Goal: Task Accomplishment & Management: Use online tool/utility

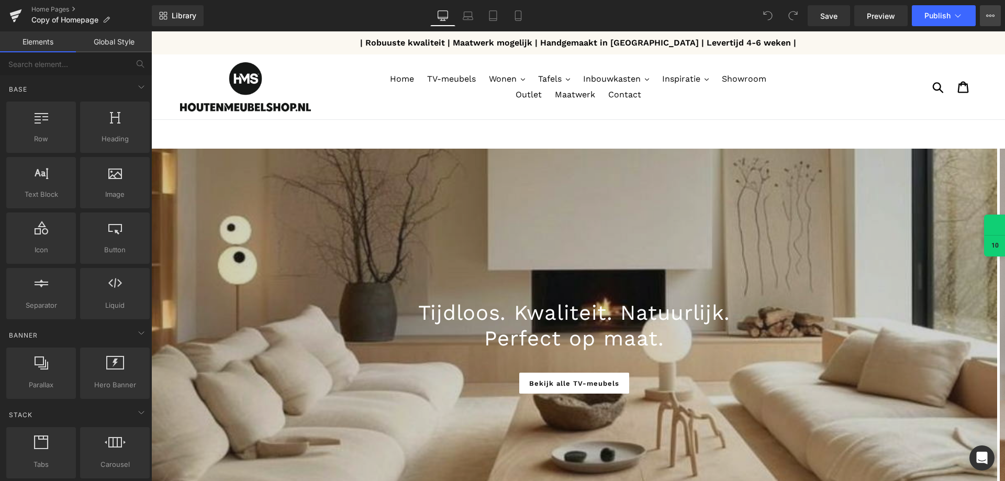
click at [982, 15] on button "View Live Page View with current Template Save Template to Library Schedule Pub…" at bounding box center [990, 15] width 21 height 21
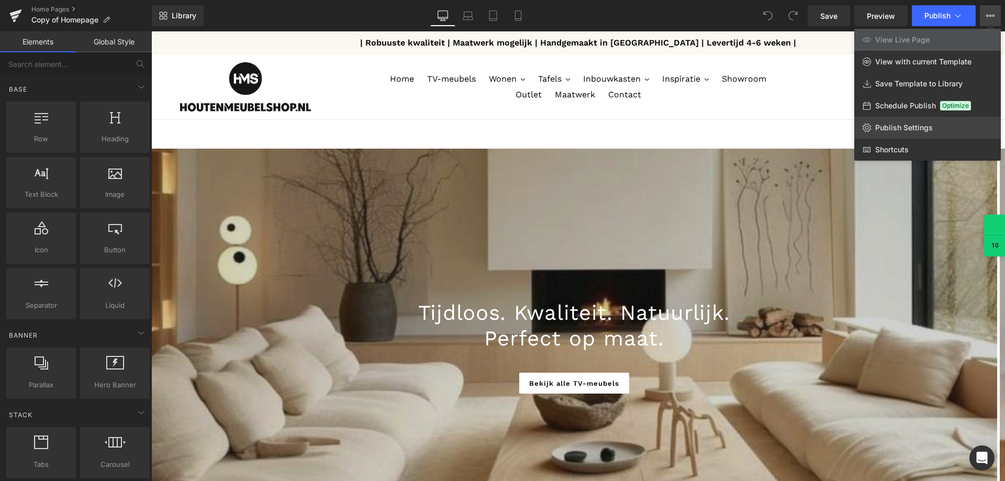
click at [900, 134] on link "Publish Settings" at bounding box center [927, 128] width 147 height 22
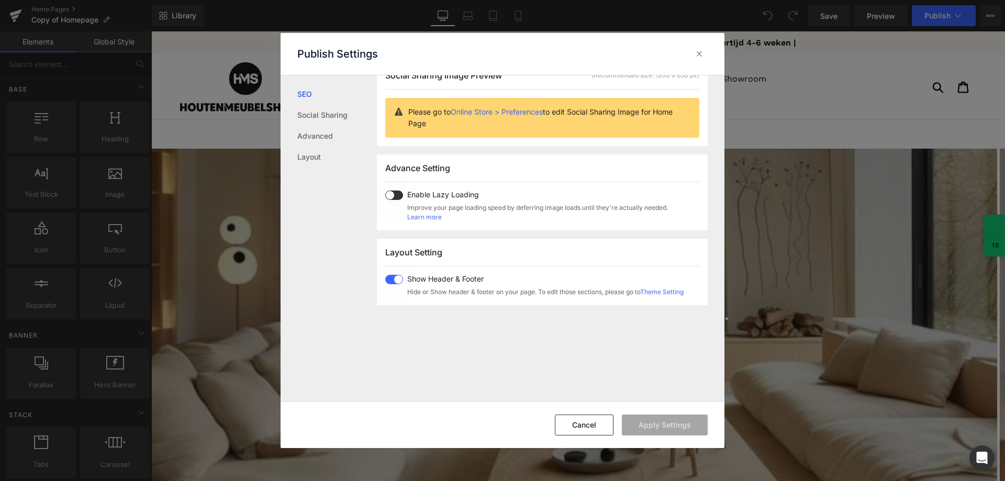
scroll to position [259, 0]
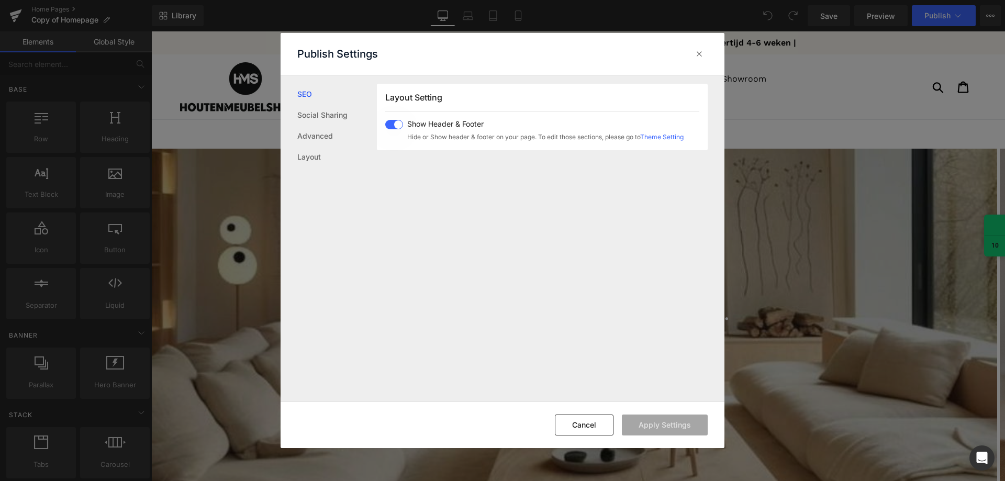
click at [414, 124] on span "Show Header & Footer" at bounding box center [545, 124] width 276 height 8
drag, startPoint x: 656, startPoint y: 427, endPoint x: 862, endPoint y: 268, distance: 260.1
click at [658, 426] on button "Apply Settings" at bounding box center [665, 424] width 86 height 21
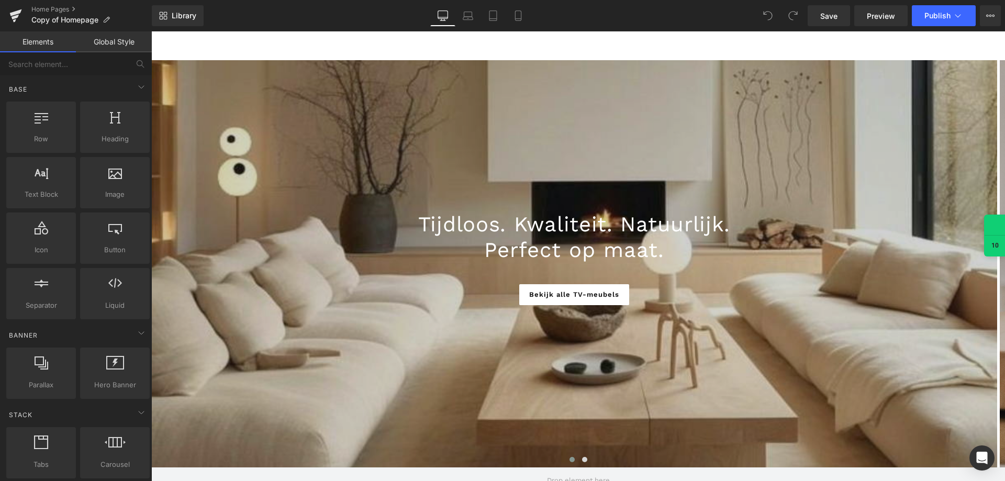
click at [944, 18] on span "Publish" at bounding box center [937, 16] width 26 height 8
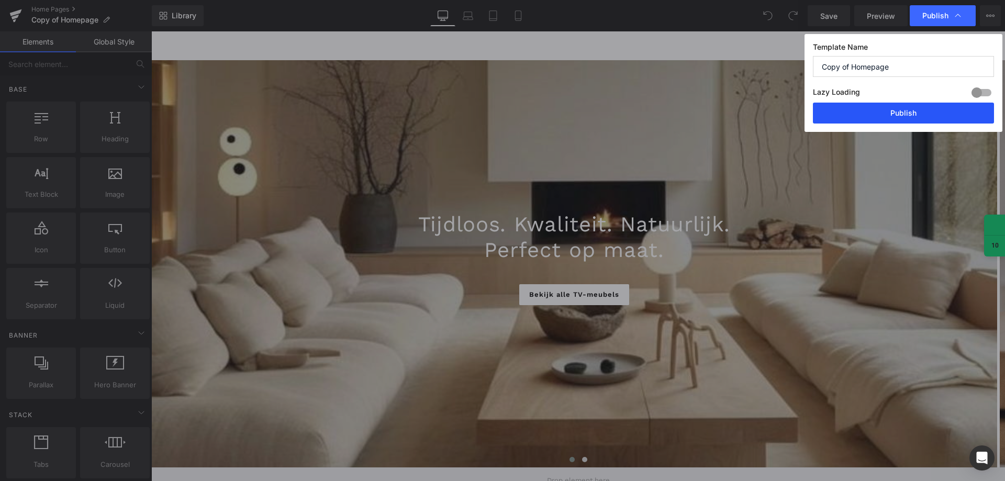
click at [894, 118] on button "Publish" at bounding box center [903, 113] width 181 height 21
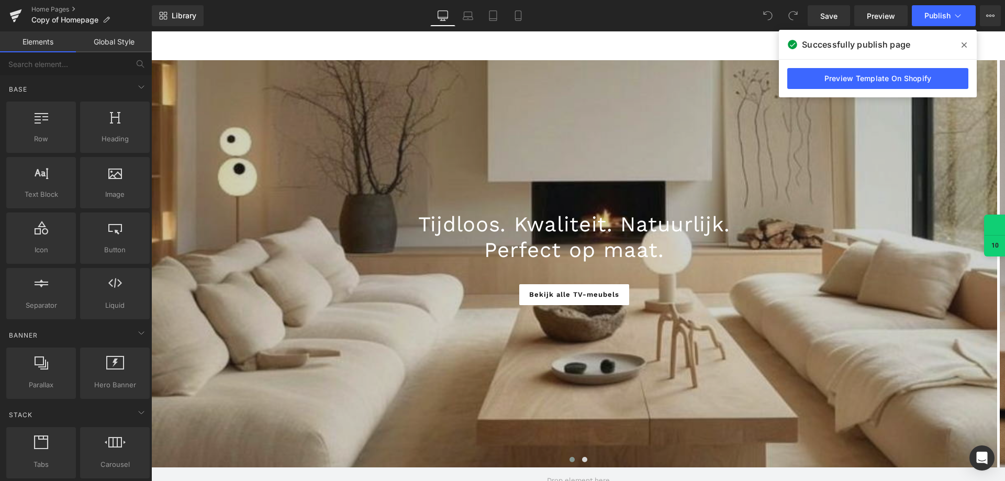
drag, startPoint x: 895, startPoint y: 67, endPoint x: 895, endPoint y: 74, distance: 7.3
click at [895, 68] on div "Preview Template On Shopify" at bounding box center [878, 79] width 198 height 38
click at [895, 80] on link "Preview Template On Shopify" at bounding box center [877, 78] width 181 height 21
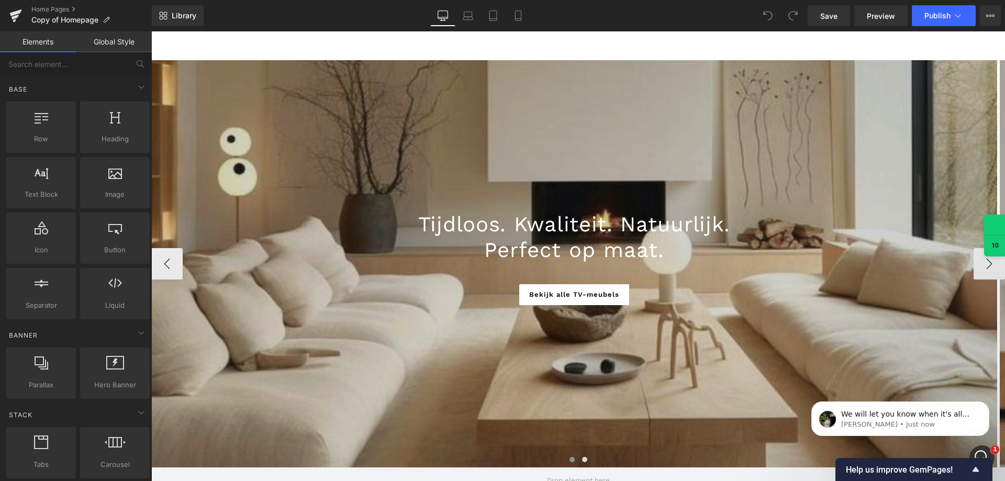
scroll to position [0, 0]
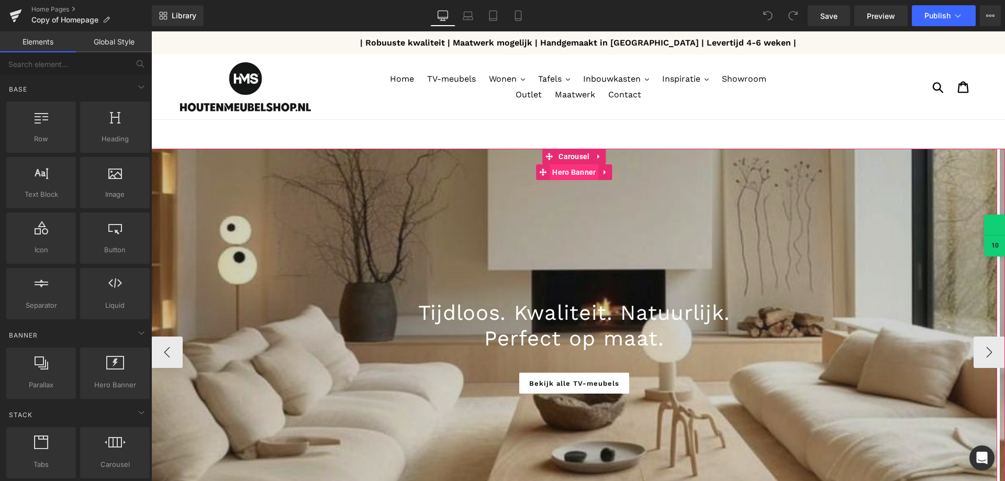
click at [579, 177] on span "Hero Banner" at bounding box center [574, 172] width 49 height 16
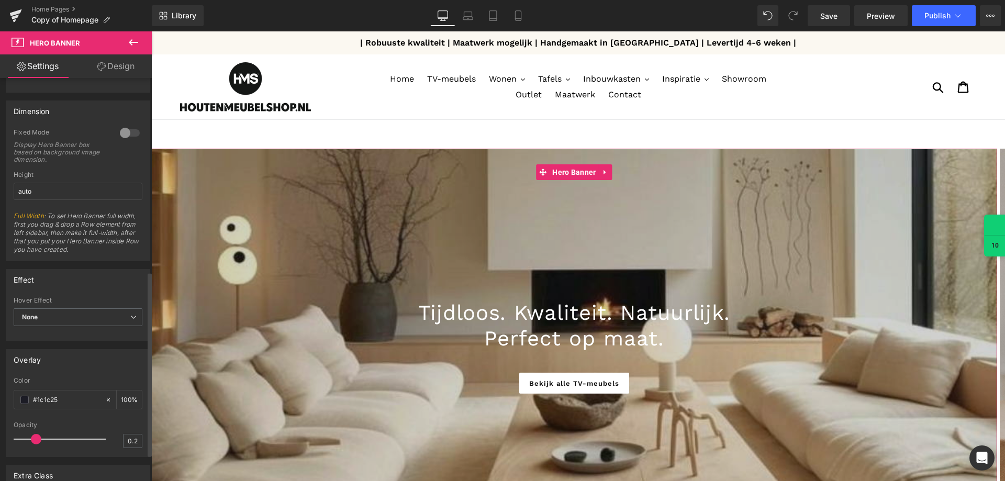
scroll to position [482, 0]
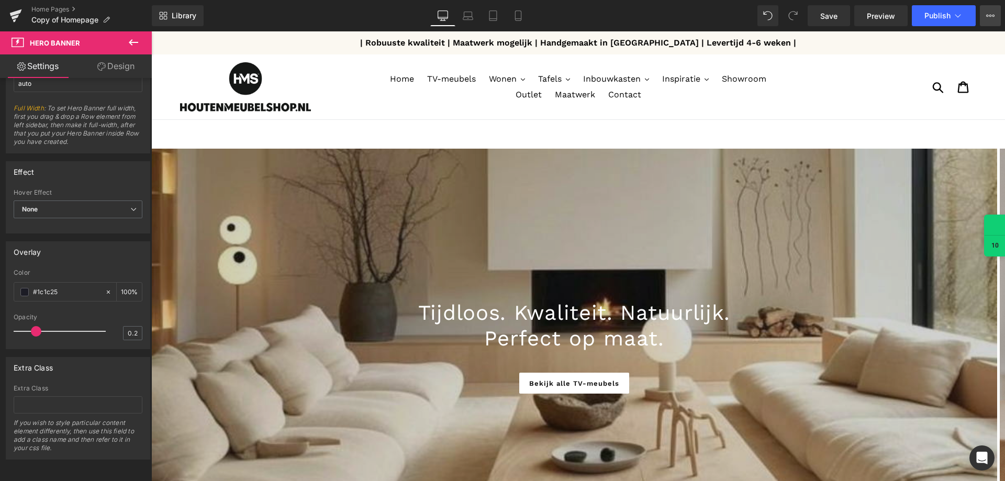
click at [983, 18] on button "View Live Page View with current Template Save Template to Library Schedule Pub…" at bounding box center [990, 15] width 21 height 21
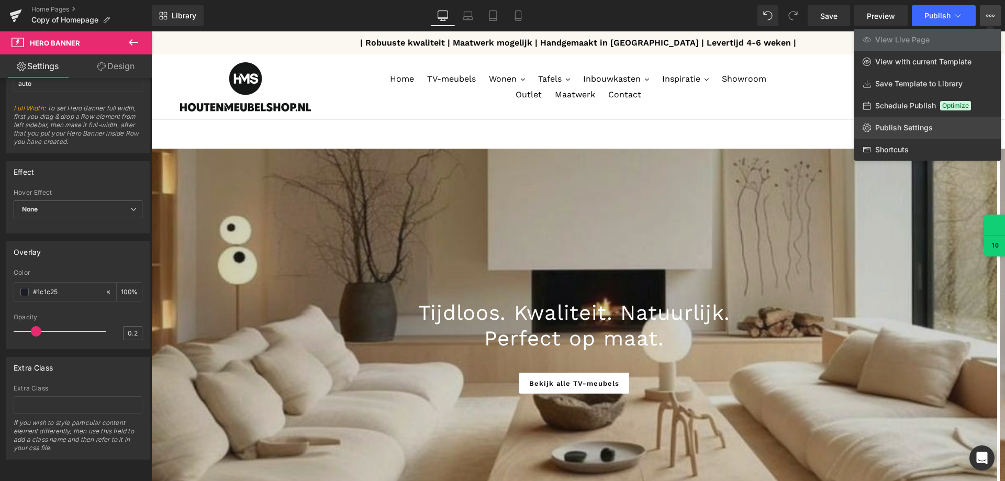
click at [904, 125] on span "Publish Settings" at bounding box center [904, 127] width 58 height 9
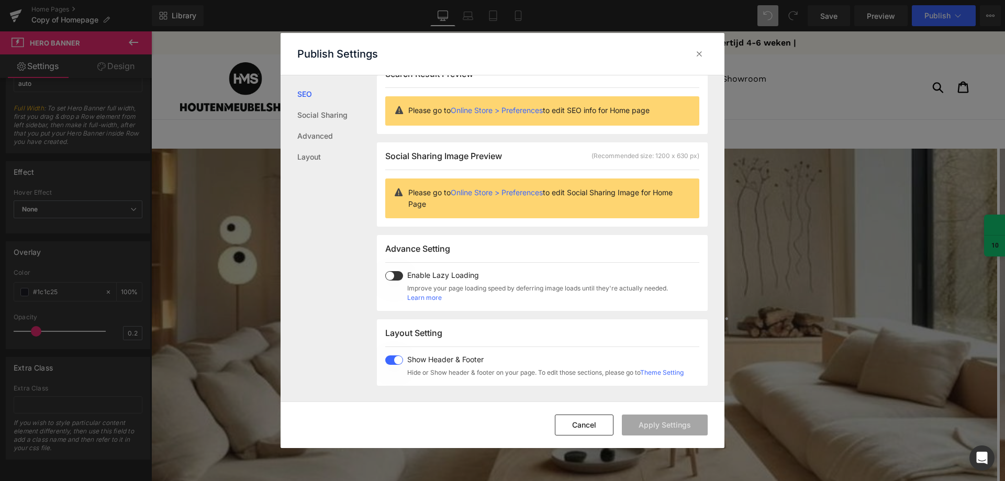
scroll to position [0, 0]
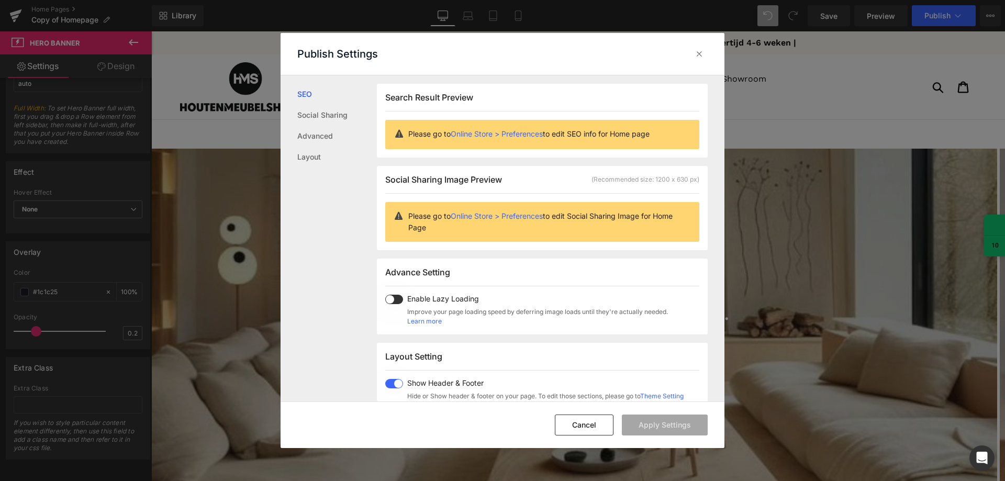
click at [454, 301] on span "Enable Lazy Loading" at bounding box center [537, 299] width 261 height 8
drag, startPoint x: 646, startPoint y: 425, endPoint x: 674, endPoint y: 412, distance: 30.0
click at [647, 425] on button "Apply Settings" at bounding box center [665, 424] width 86 height 21
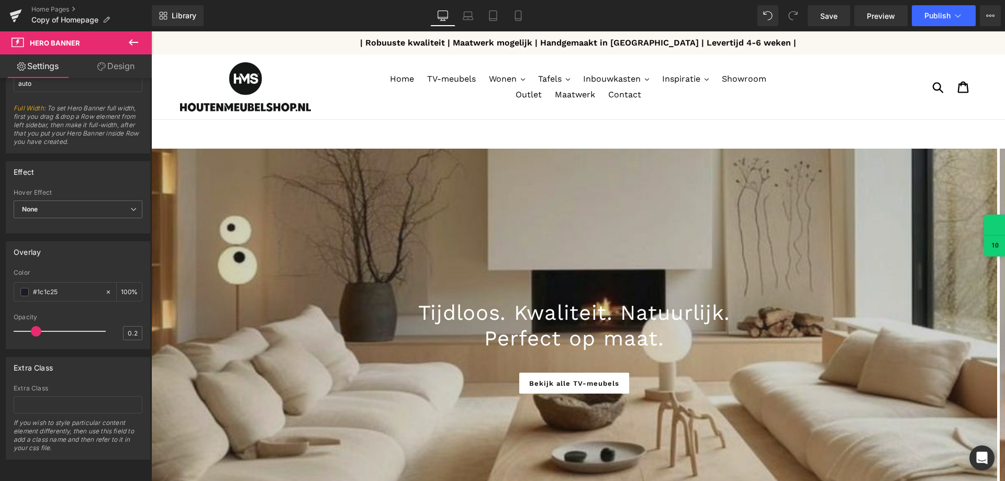
click at [964, 17] on button "Publish" at bounding box center [944, 15] width 64 height 21
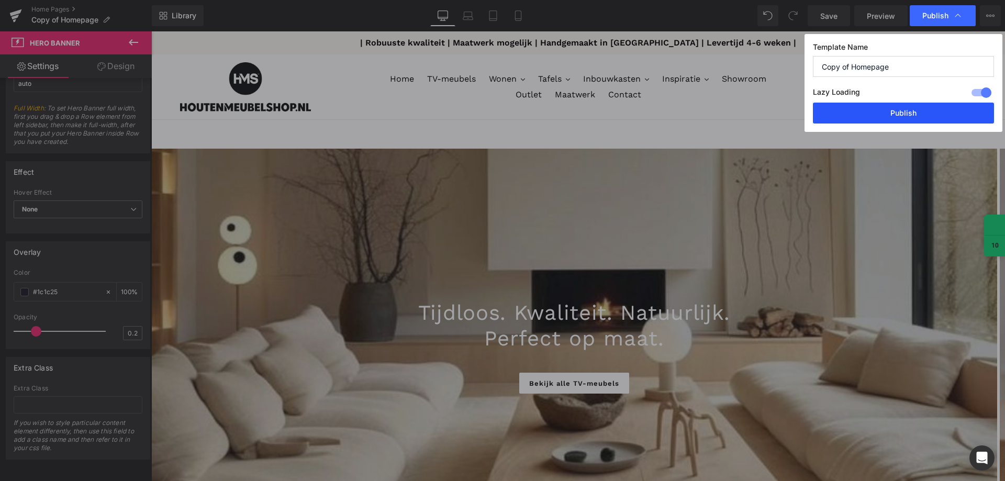
click at [886, 114] on button "Publish" at bounding box center [903, 113] width 181 height 21
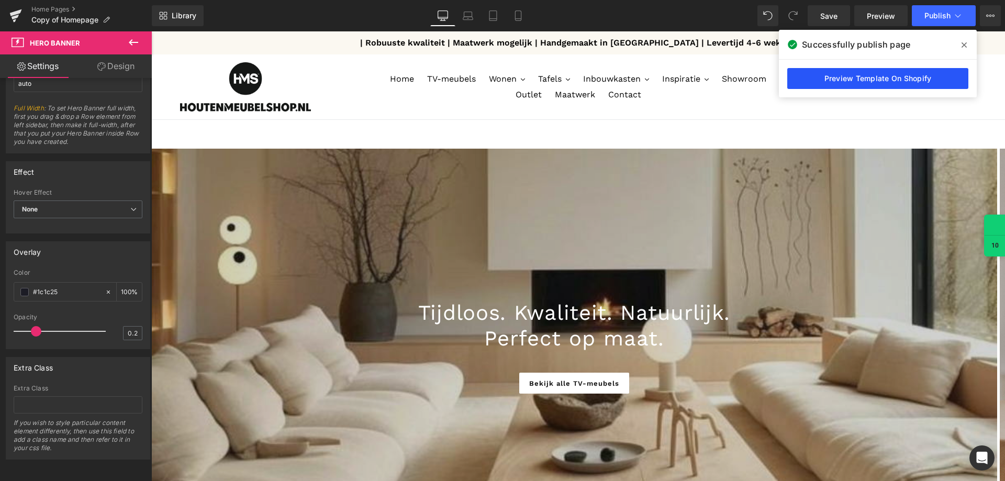
click at [856, 87] on link "Preview Template On Shopify" at bounding box center [877, 78] width 181 height 21
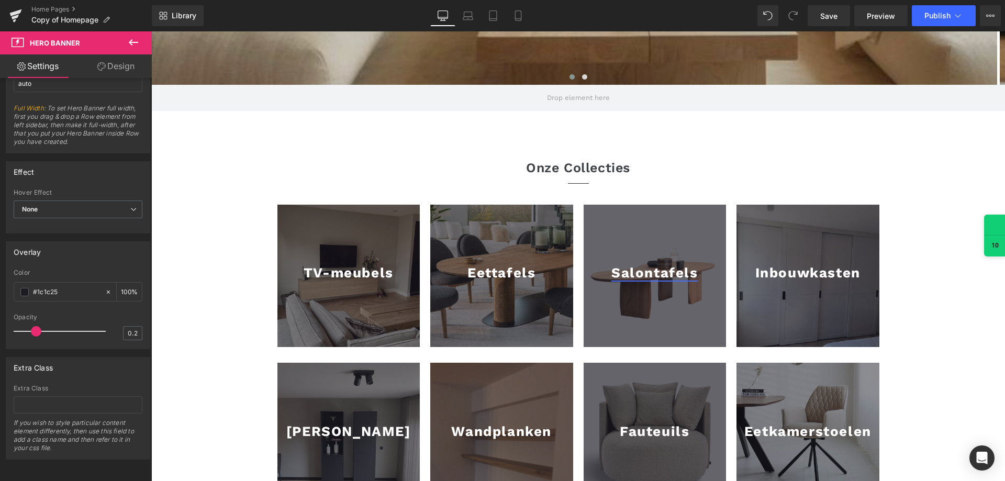
scroll to position [366, 0]
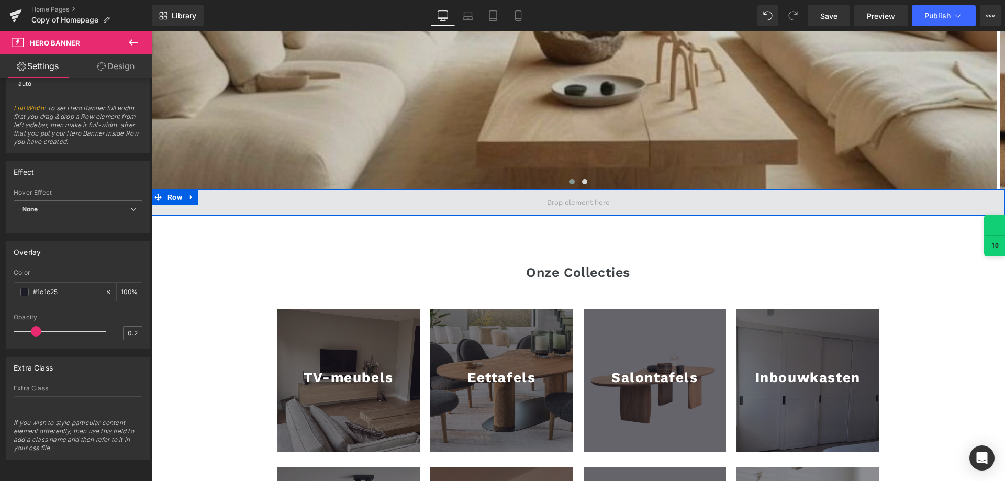
click at [593, 209] on span at bounding box center [578, 203] width 70 height 16
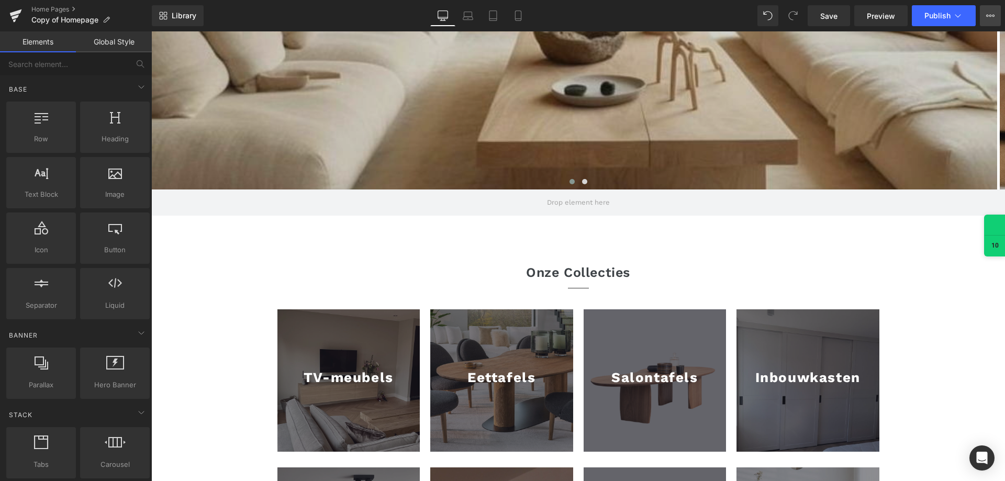
click at [981, 17] on button "View Live Page View with current Template Save Template to Library Schedule Pub…" at bounding box center [990, 15] width 21 height 21
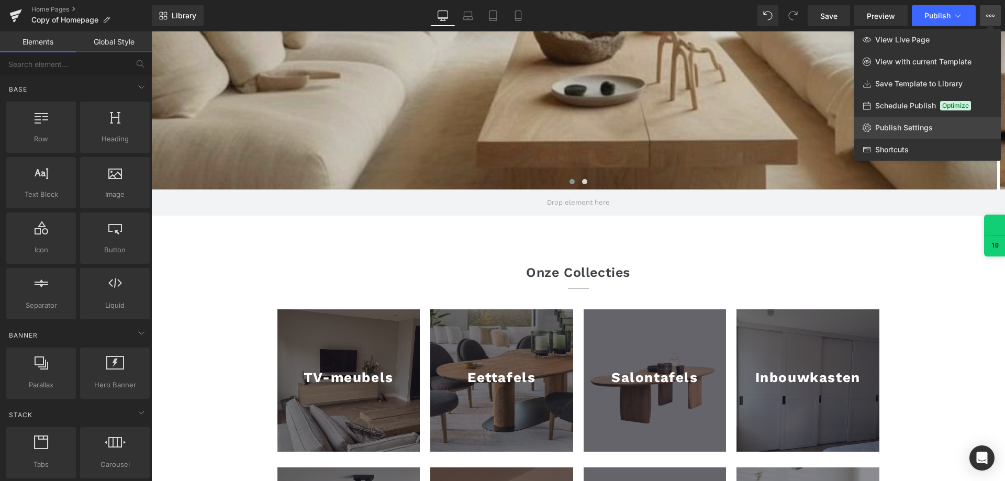
click at [897, 129] on span "Publish Settings" at bounding box center [904, 127] width 58 height 9
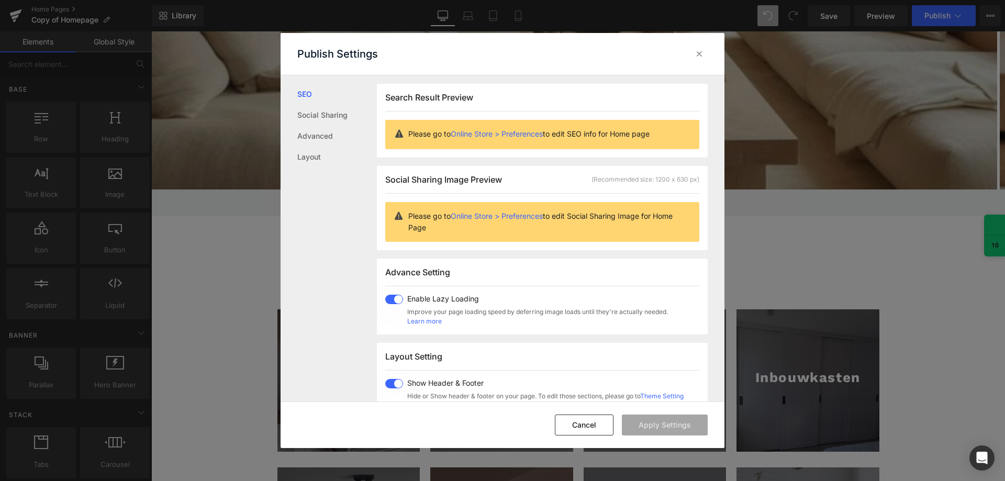
scroll to position [1, 0]
click at [421, 302] on div "Enable Lazy Loading Improve your page loading speed by deferring image loads un…" at bounding box center [537, 309] width 261 height 31
drag, startPoint x: 681, startPoint y: 419, endPoint x: 682, endPoint y: 411, distance: 8.0
click at [681, 418] on button "Apply Settings" at bounding box center [665, 424] width 86 height 21
click at [588, 425] on button "Cancel" at bounding box center [584, 424] width 59 height 21
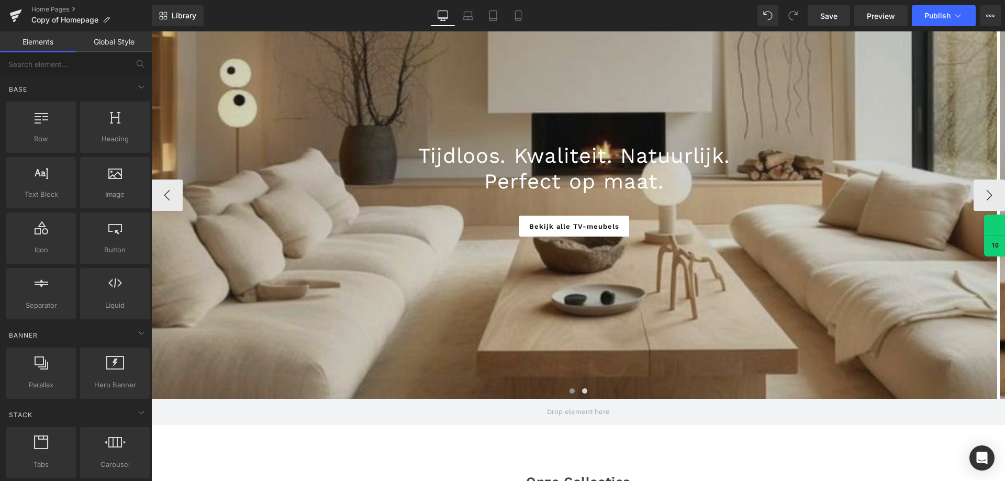
scroll to position [0, 0]
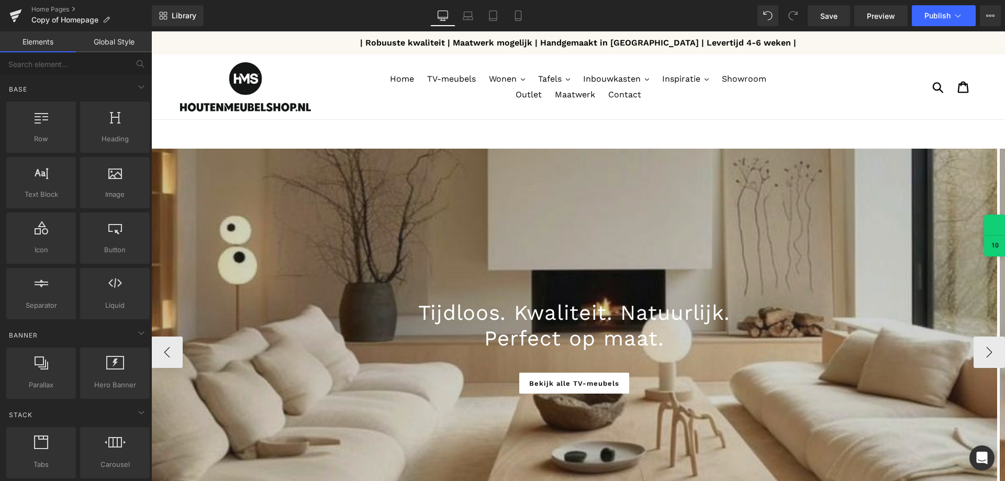
click at [498, 160] on div at bounding box center [574, 352] width 846 height 407
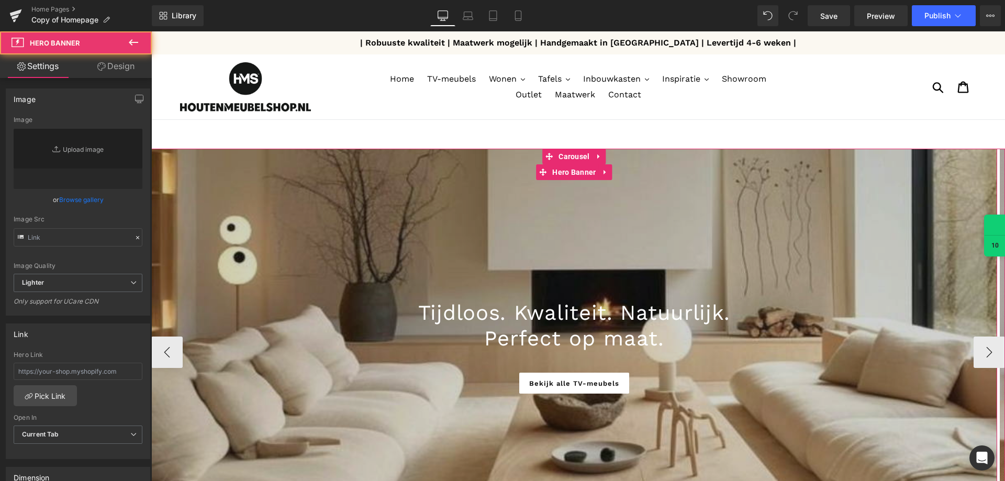
type input "https://ucarecdn.com/b8b51d1d-9542-4e1c-9be1-61515e012e8e/-/format/auto/-/previ…"
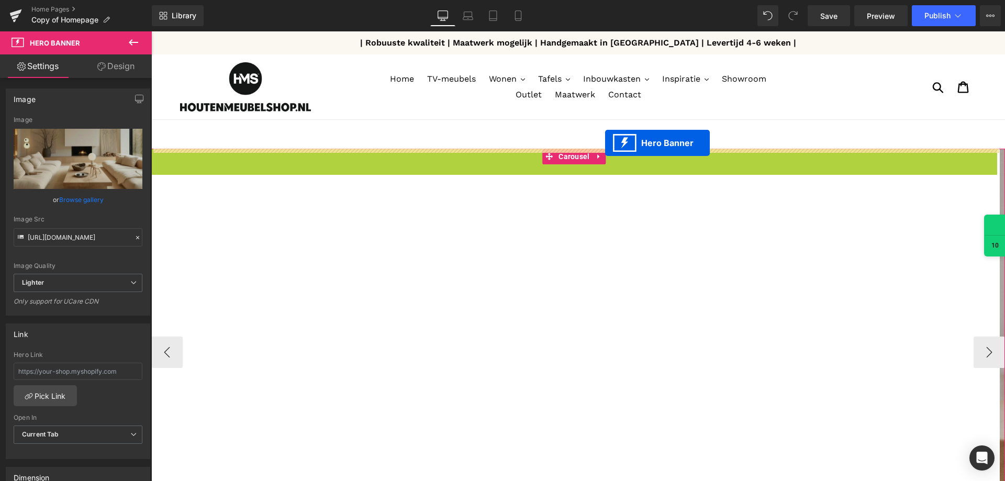
drag, startPoint x: 569, startPoint y: 179, endPoint x: 635, endPoint y: 129, distance: 82.6
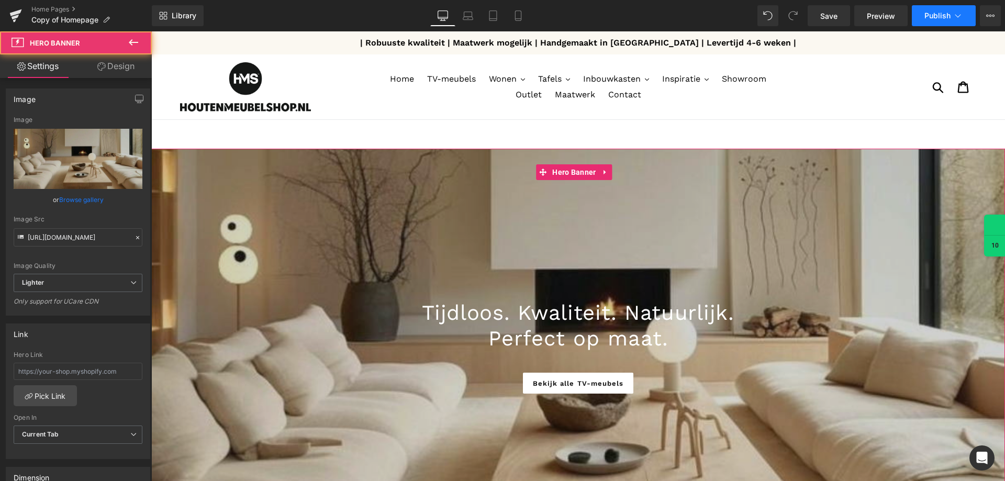
click at [926, 24] on button "Publish" at bounding box center [944, 15] width 64 height 21
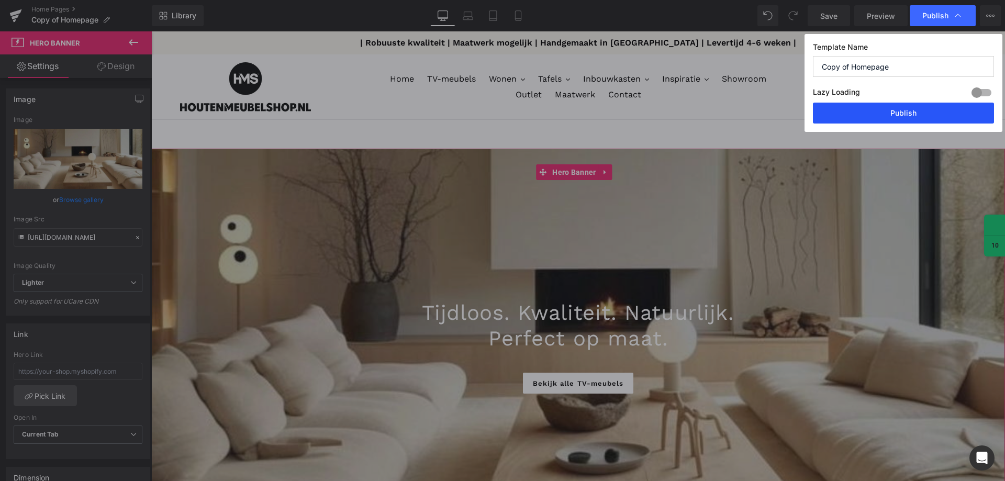
click at [866, 109] on button "Publish" at bounding box center [903, 113] width 181 height 21
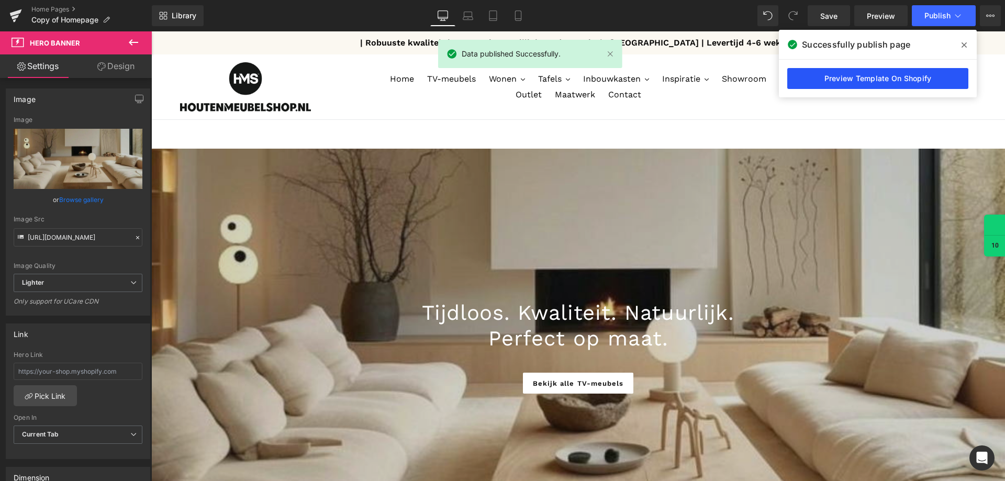
click at [907, 77] on link "Preview Template On Shopify" at bounding box center [877, 78] width 181 height 21
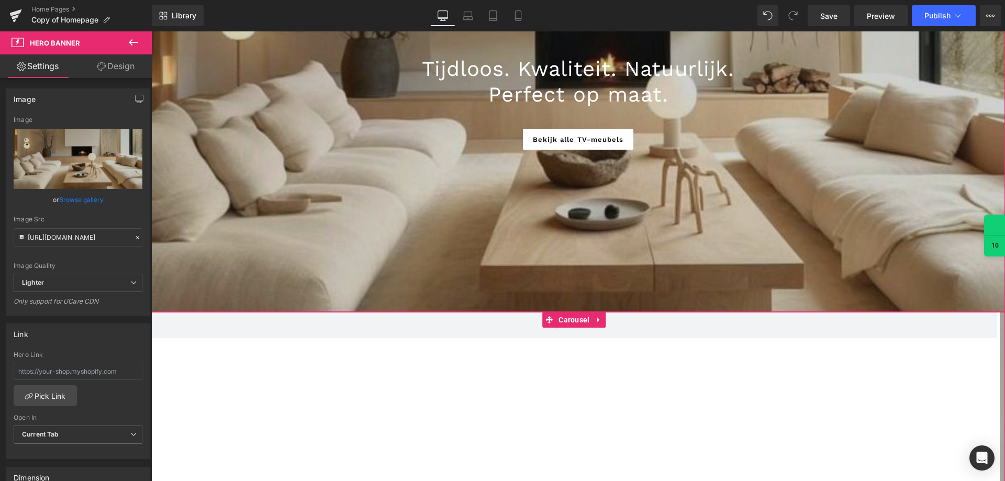
scroll to position [262, 0]
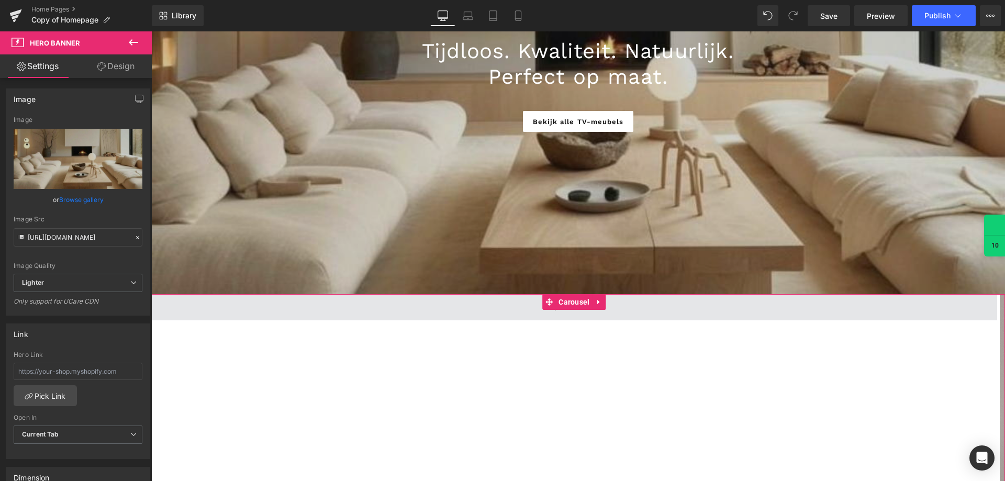
drag, startPoint x: 563, startPoint y: 305, endPoint x: 611, endPoint y: 305, distance: 48.1
click at [564, 305] on span "Carousel" at bounding box center [574, 302] width 36 height 16
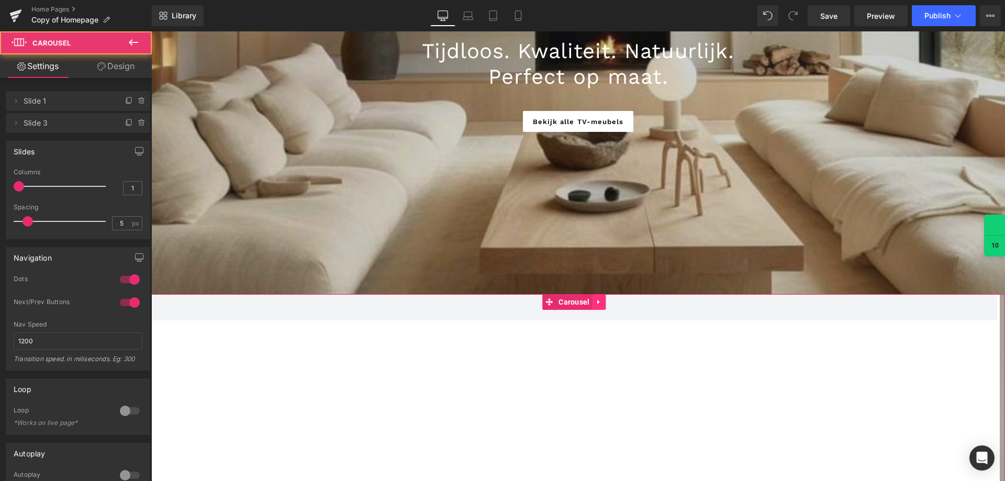
click at [602, 302] on icon at bounding box center [599, 302] width 7 height 8
click at [613, 302] on link at bounding box center [620, 302] width 14 height 16
click at [576, 301] on span "Carousel" at bounding box center [574, 302] width 36 height 16
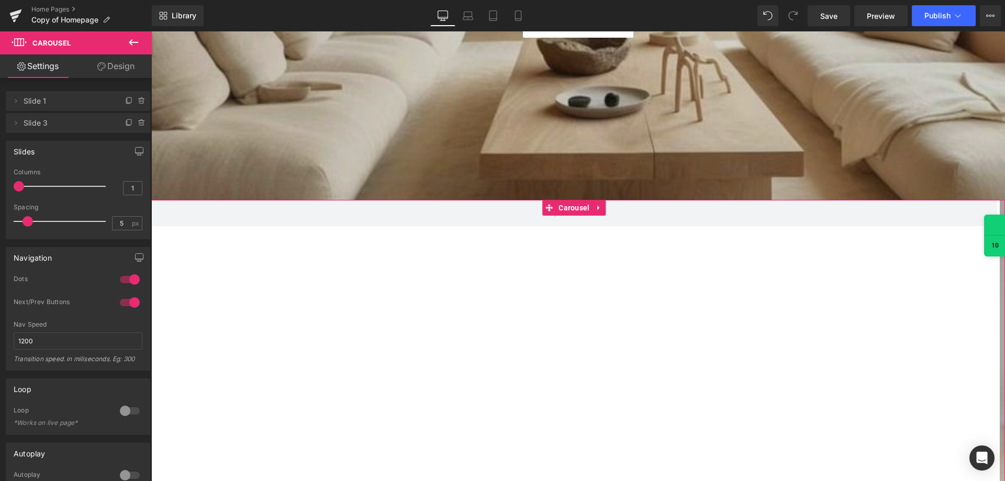
scroll to position [523, 0]
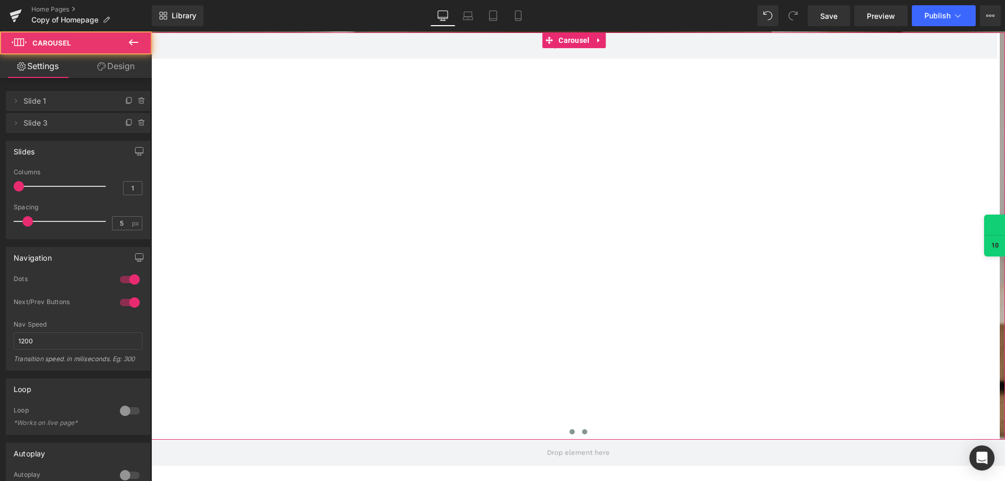
click at [583, 431] on button at bounding box center [584, 432] width 13 height 10
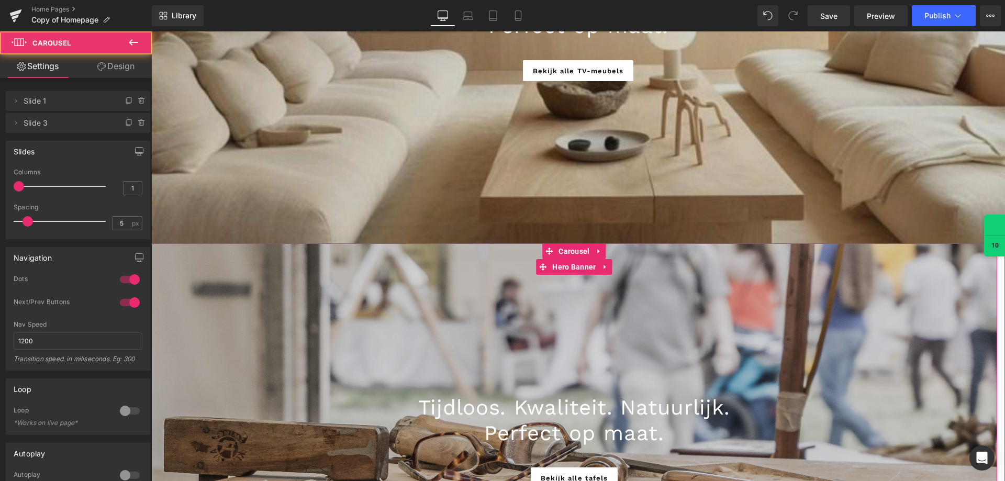
scroll to position [262, 0]
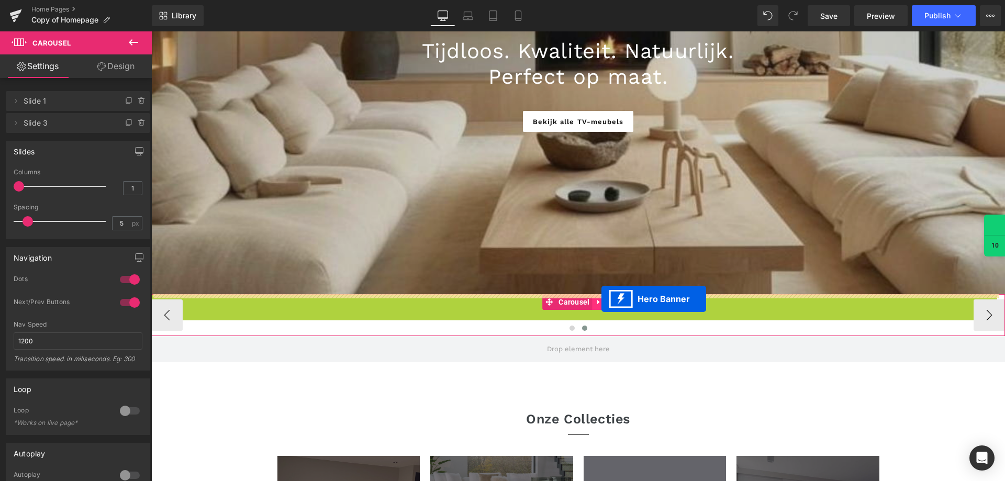
drag, startPoint x: 564, startPoint y: 318, endPoint x: 601, endPoint y: 299, distance: 41.9
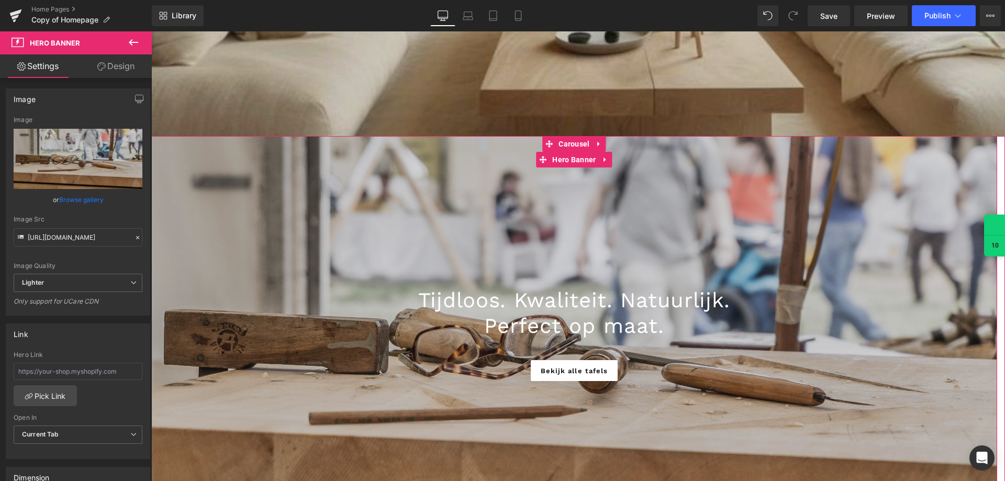
scroll to position [419, 0]
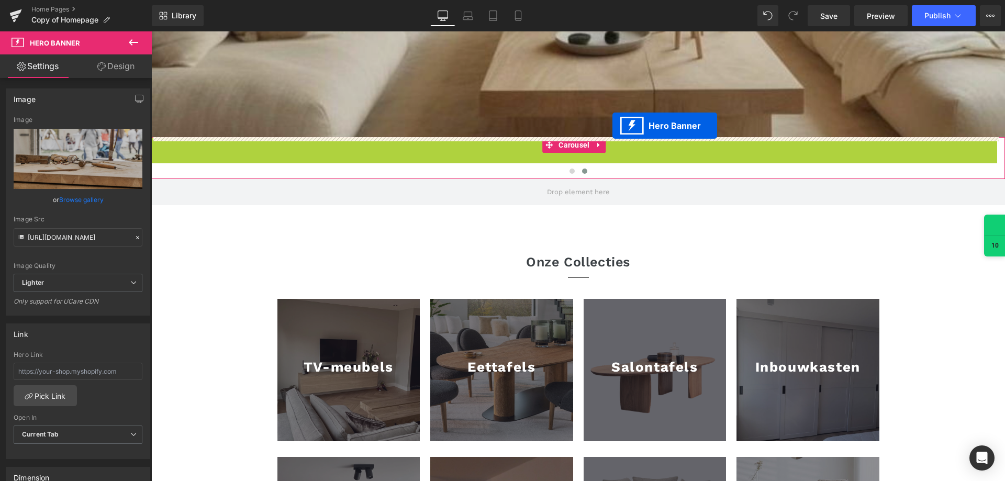
drag, startPoint x: 548, startPoint y: 166, endPoint x: 612, endPoint y: 126, distance: 75.9
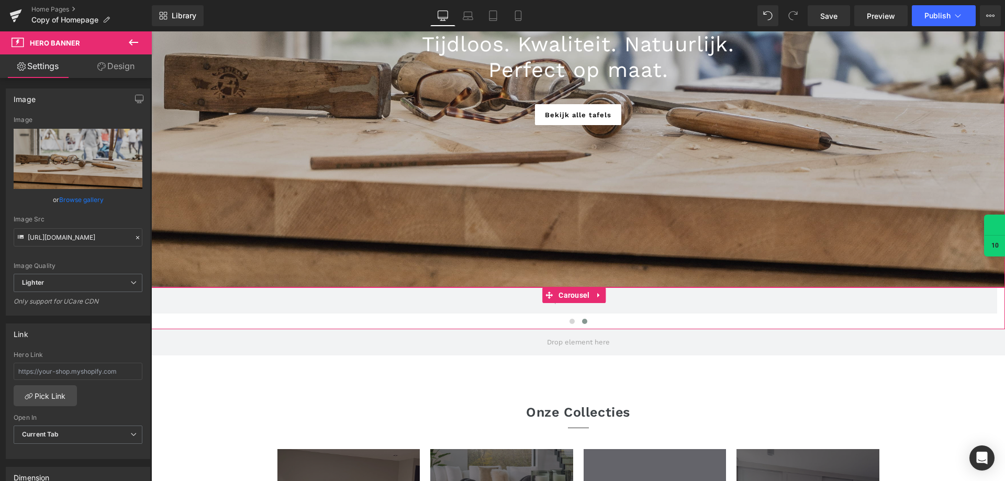
scroll to position [733, 0]
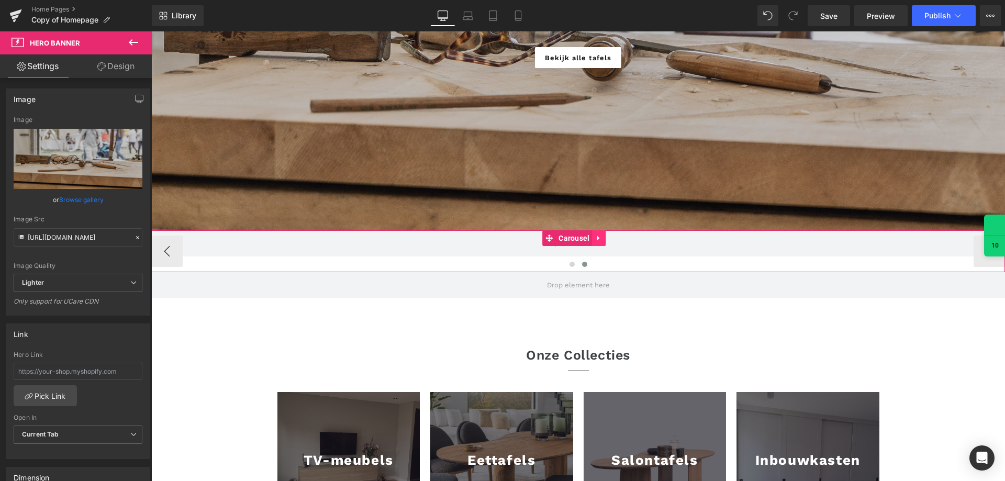
click at [597, 236] on icon at bounding box center [599, 238] width 7 height 8
click at [604, 239] on icon at bounding box center [605, 238] width 7 height 8
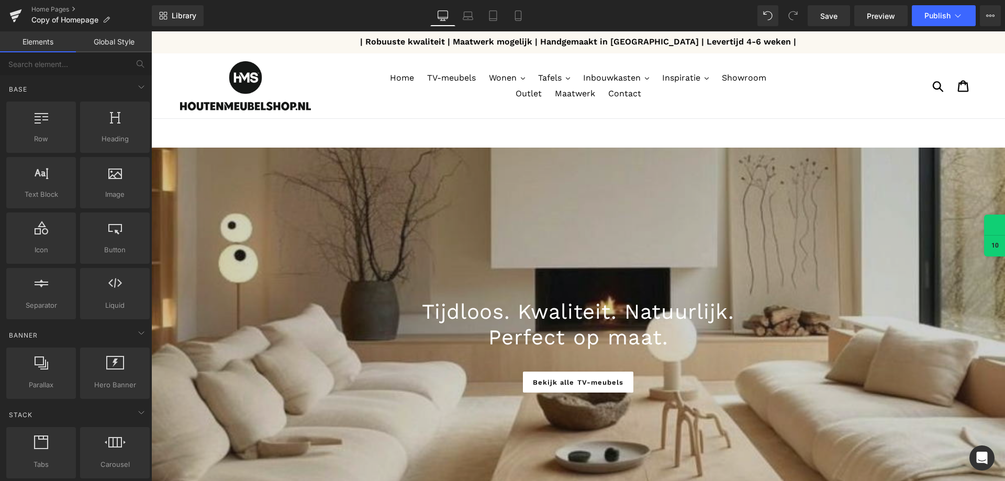
scroll to position [0, 0]
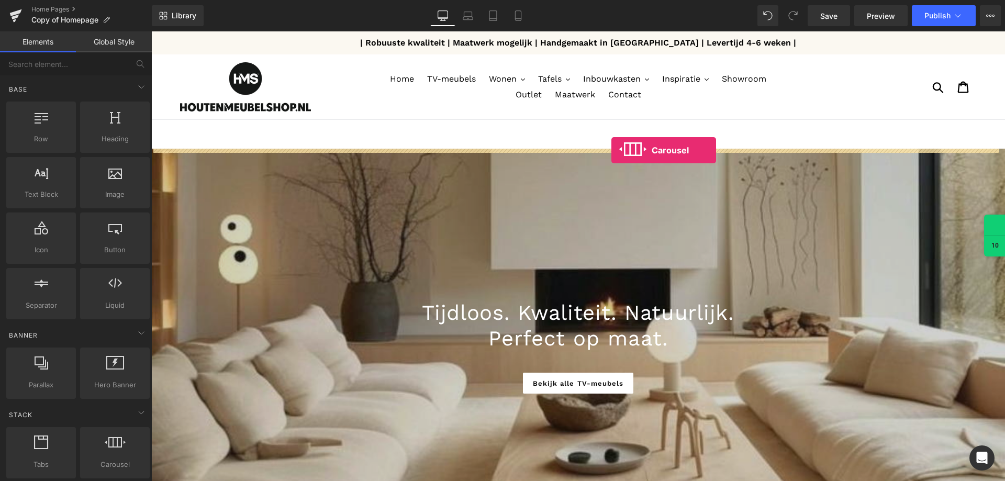
drag, startPoint x: 258, startPoint y: 484, endPoint x: 611, endPoint y: 150, distance: 486.1
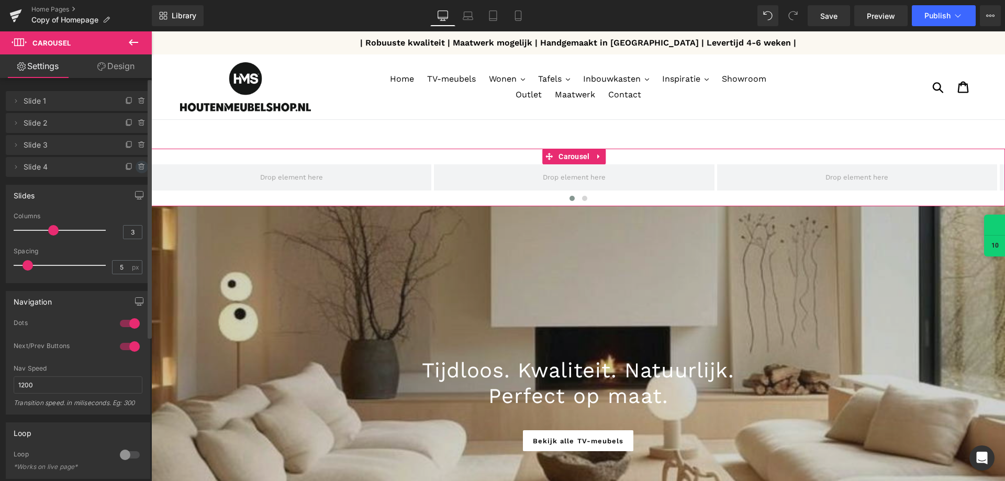
click at [139, 169] on icon at bounding box center [141, 167] width 4 height 5
click at [138, 169] on button "Delete" at bounding box center [133, 168] width 33 height 14
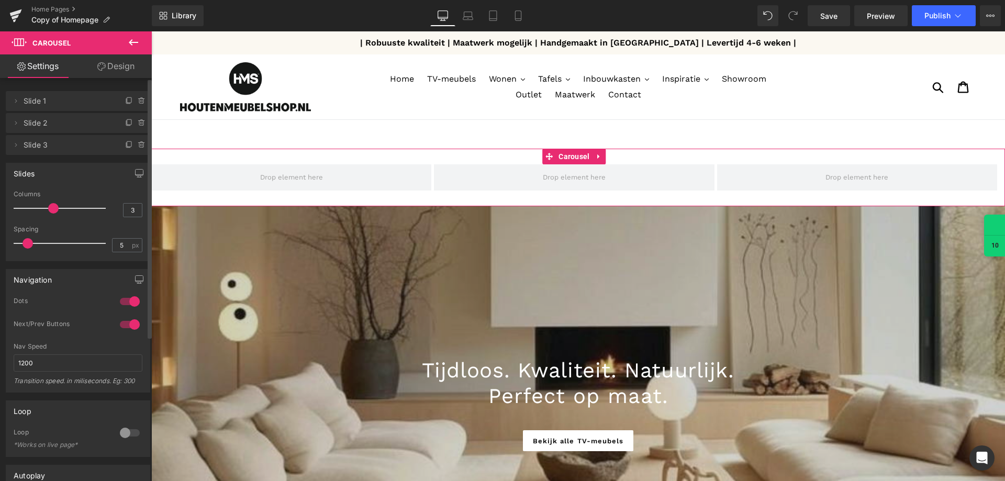
click at [138, 145] on icon at bounding box center [142, 145] width 8 height 8
click at [138, 145] on button "Delete" at bounding box center [130, 146] width 33 height 14
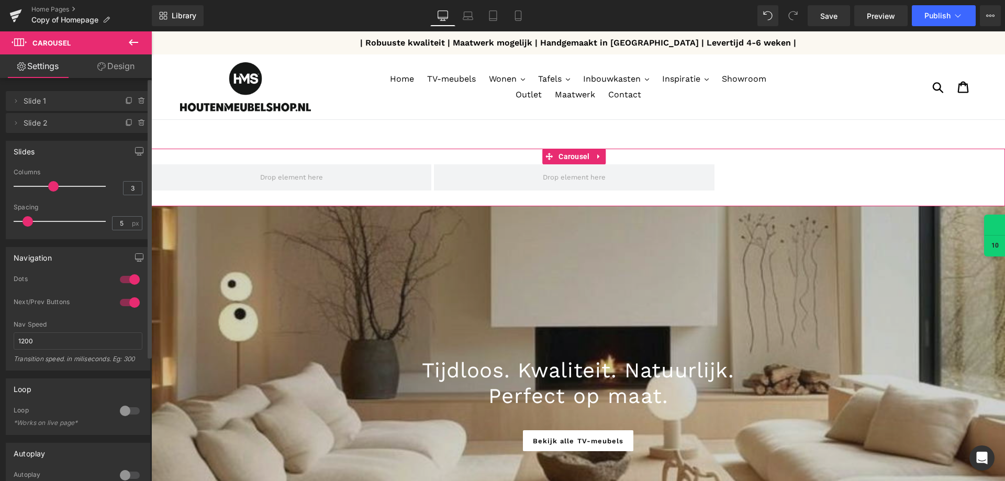
drag, startPoint x: 53, startPoint y: 184, endPoint x: 0, endPoint y: 189, distance: 53.7
click at [0, 189] on div "Slides 3 Columns 3 3 Columns 3 3 Columns 3 1 Columns 1 5px Spacing 5 px 5px Spa…" at bounding box center [78, 186] width 156 height 106
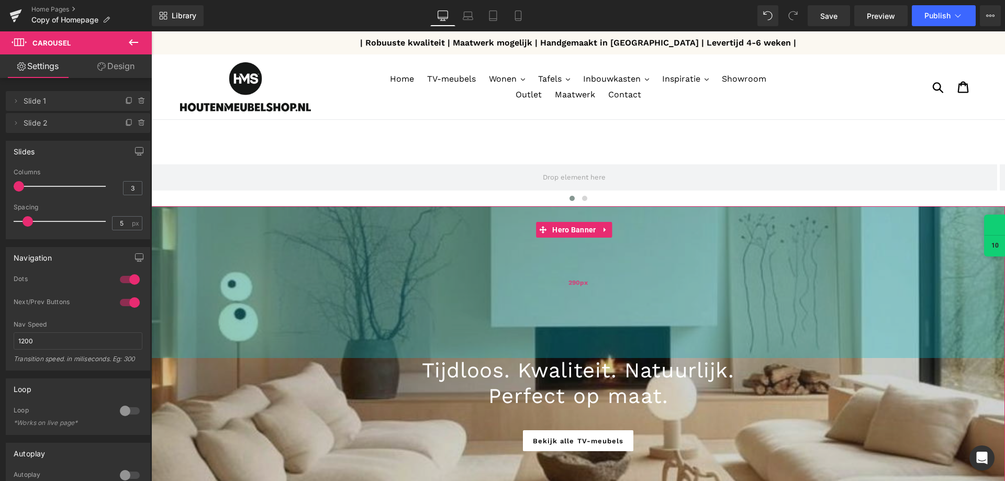
click at [433, 274] on div "290px" at bounding box center [578, 282] width 854 height 152
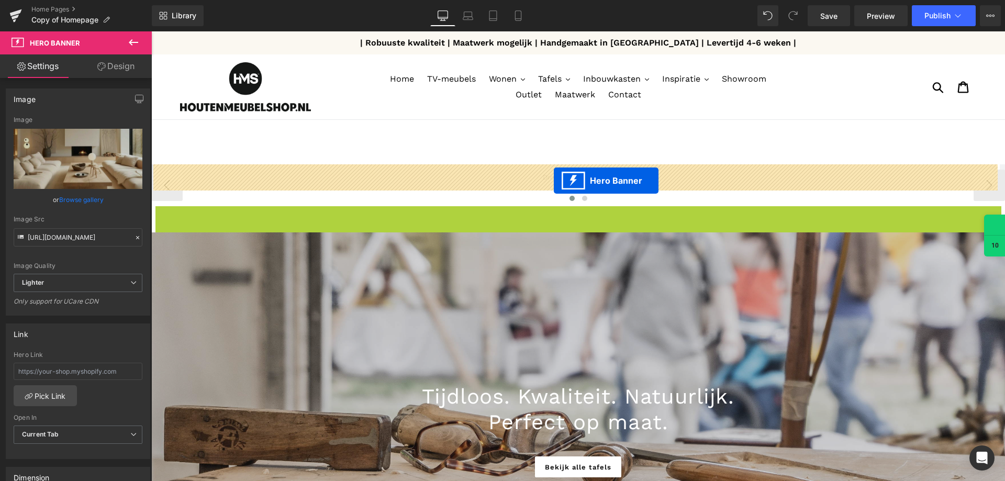
drag, startPoint x: 551, startPoint y: 231, endPoint x: 554, endPoint y: 181, distance: 50.8
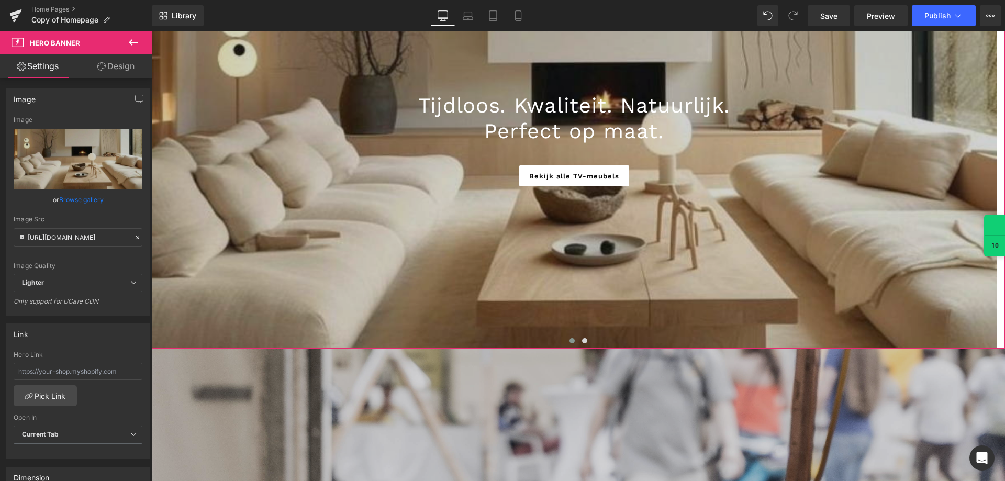
scroll to position [314, 0]
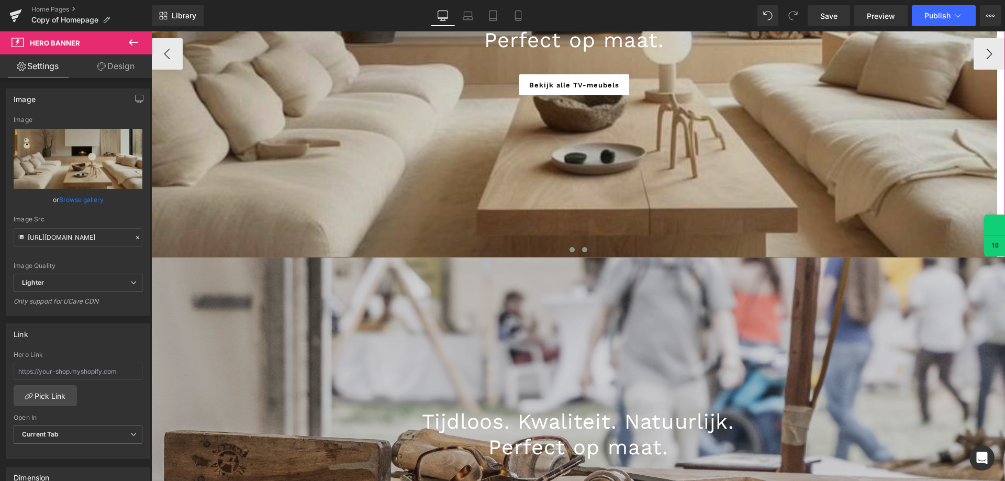
click at [582, 251] on span at bounding box center [584, 249] width 5 height 5
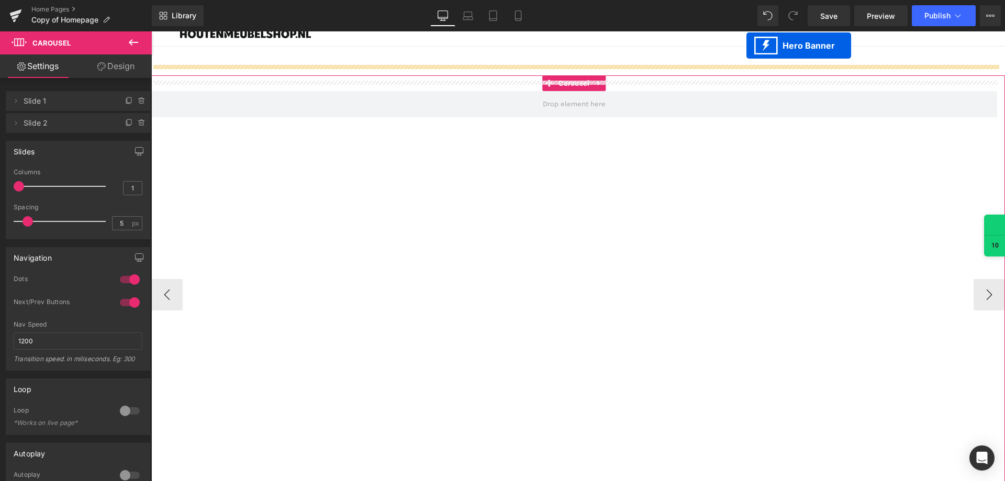
scroll to position [52, 0]
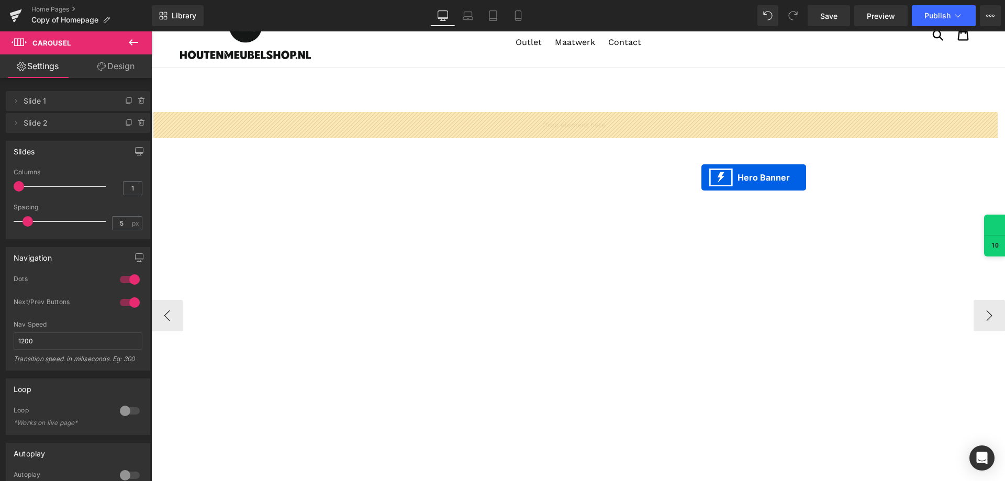
drag, startPoint x: 571, startPoint y: 287, endPoint x: 701, endPoint y: 177, distance: 170.5
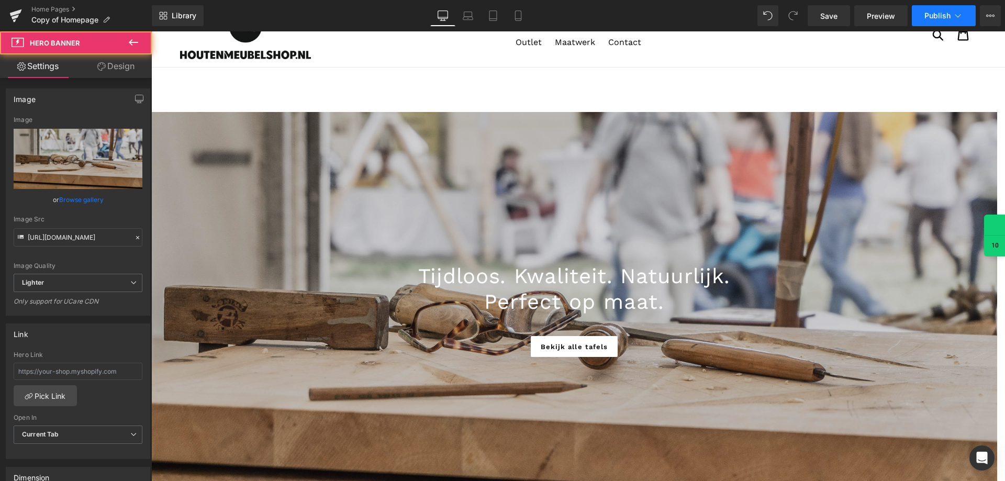
click at [940, 20] on button "Publish" at bounding box center [944, 15] width 64 height 21
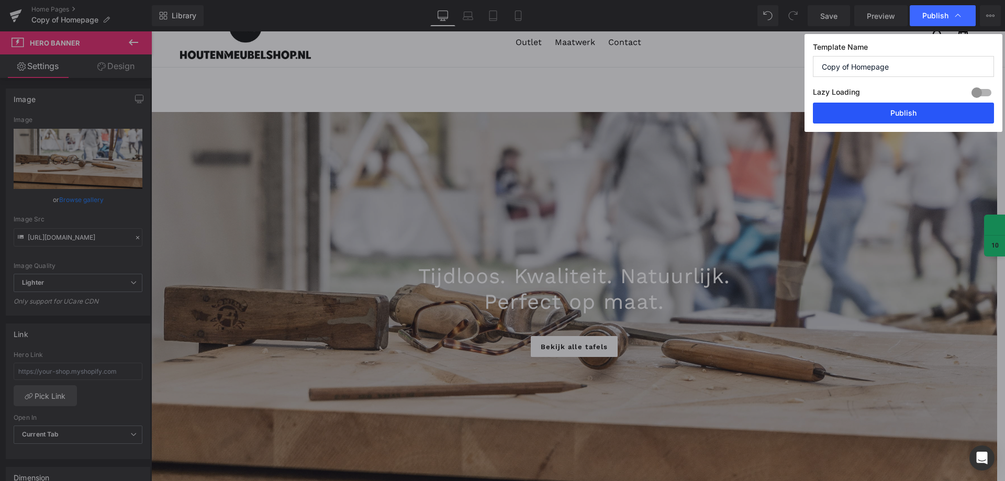
click at [877, 107] on button "Publish" at bounding box center [903, 113] width 181 height 21
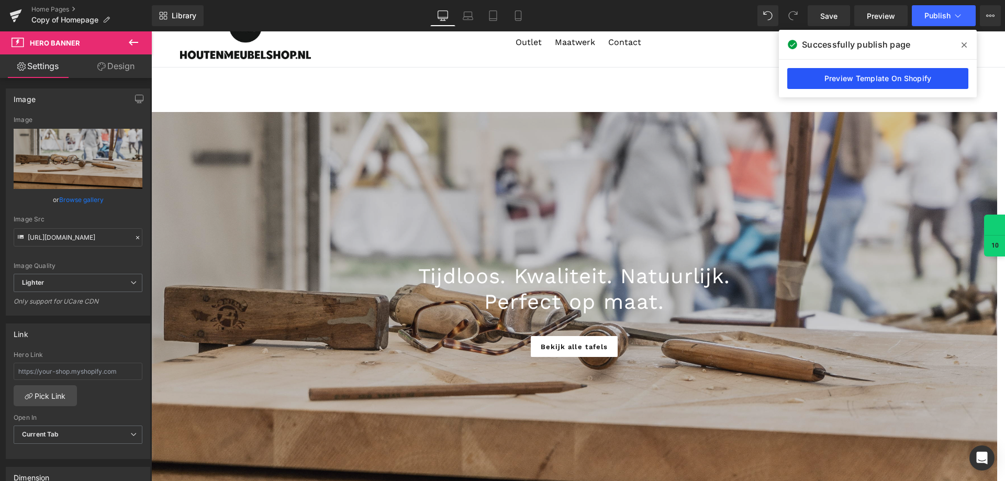
click at [892, 77] on link "Preview Template On Shopify" at bounding box center [877, 78] width 181 height 21
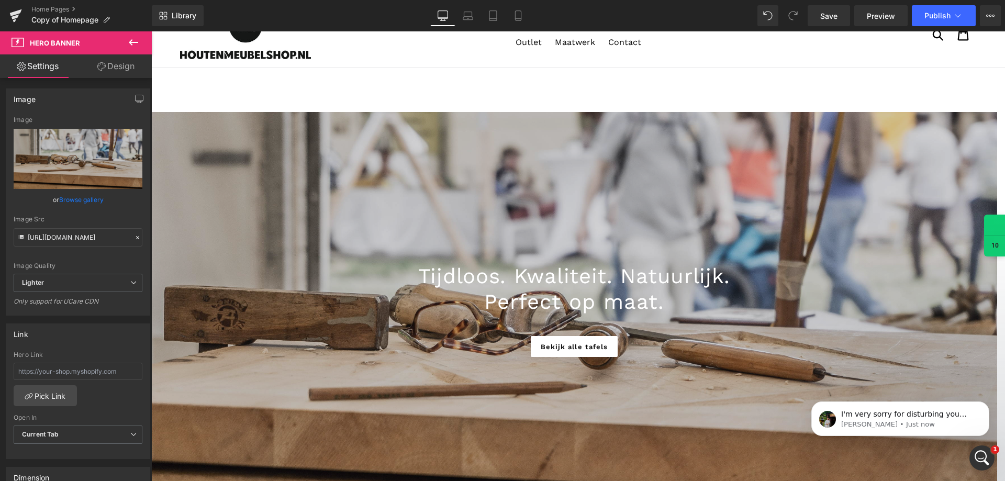
scroll to position [0, 0]
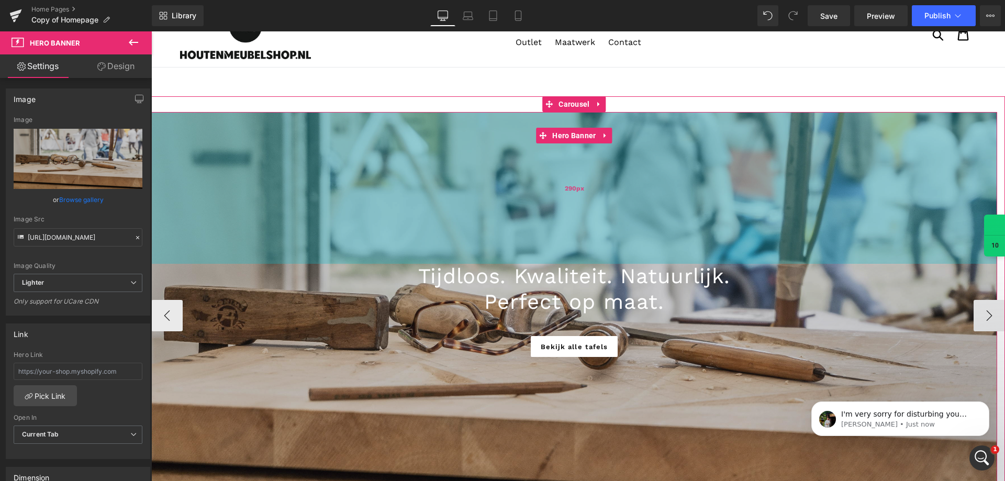
click at [521, 168] on div "290px" at bounding box center [574, 188] width 846 height 152
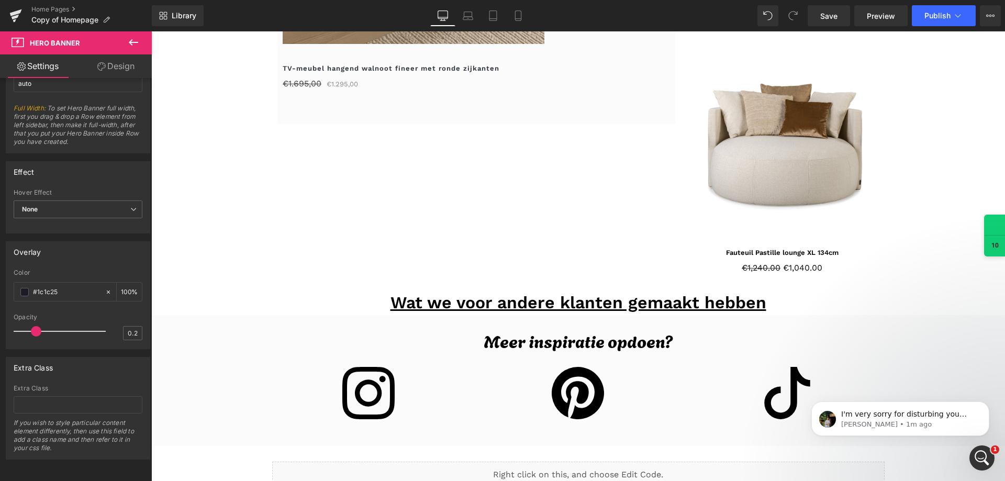
scroll to position [1622, 0]
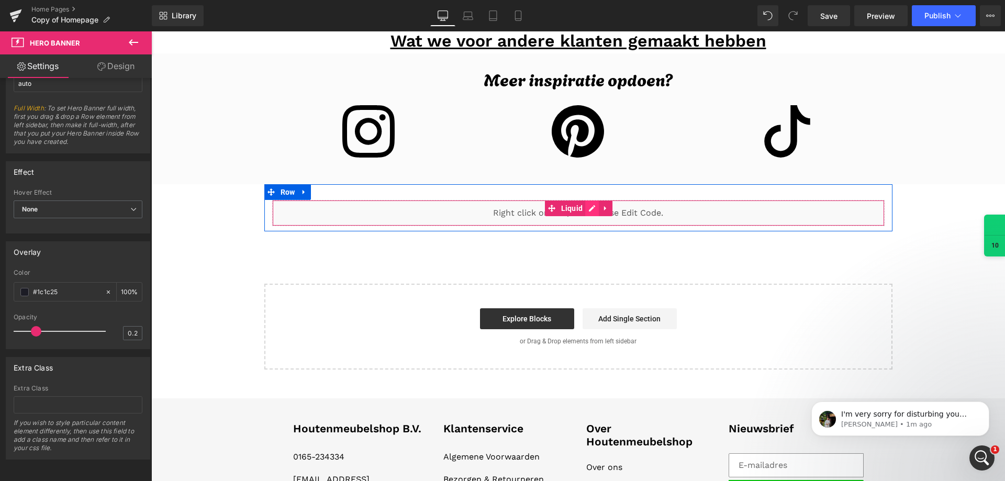
click at [587, 211] on div "Liquid" at bounding box center [578, 213] width 612 height 26
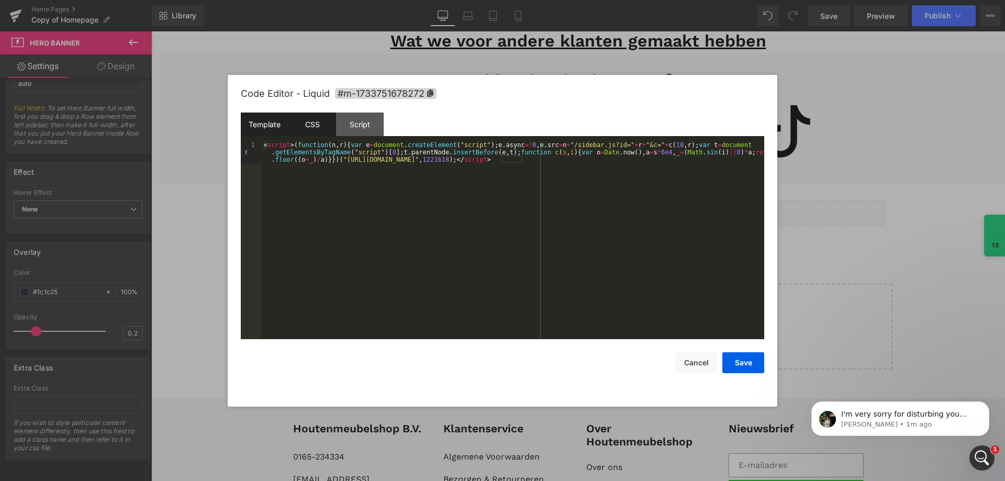
click at [327, 127] on div "CSS" at bounding box center [312, 125] width 48 height 24
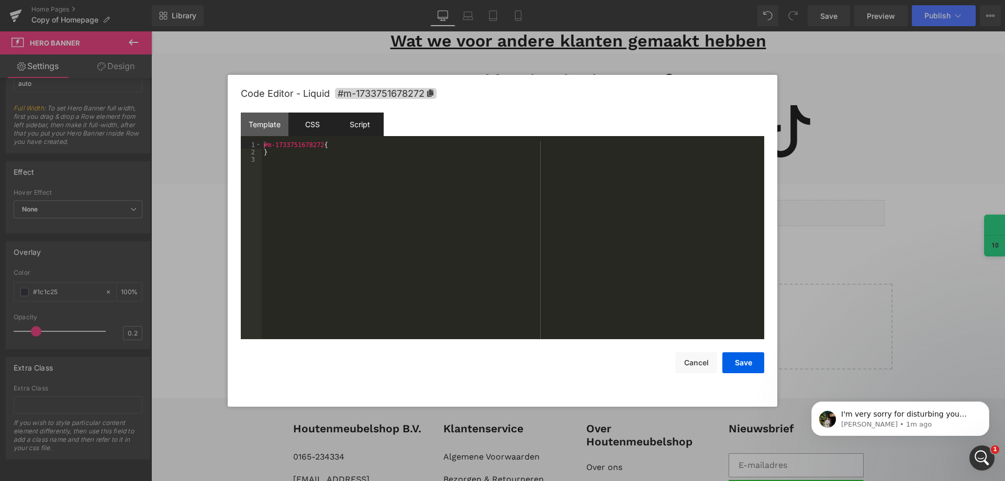
drag, startPoint x: 363, startPoint y: 122, endPoint x: 369, endPoint y: 123, distance: 6.9
click at [363, 122] on div "Script" at bounding box center [360, 125] width 48 height 24
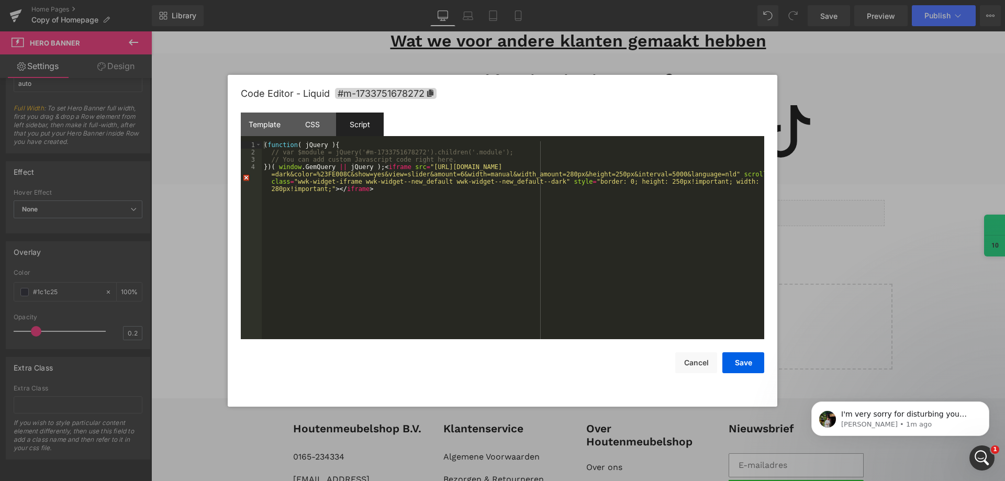
drag, startPoint x: 875, startPoint y: 288, endPoint x: 588, endPoint y: 218, distance: 295.6
click at [875, 288] on div at bounding box center [502, 240] width 1005 height 481
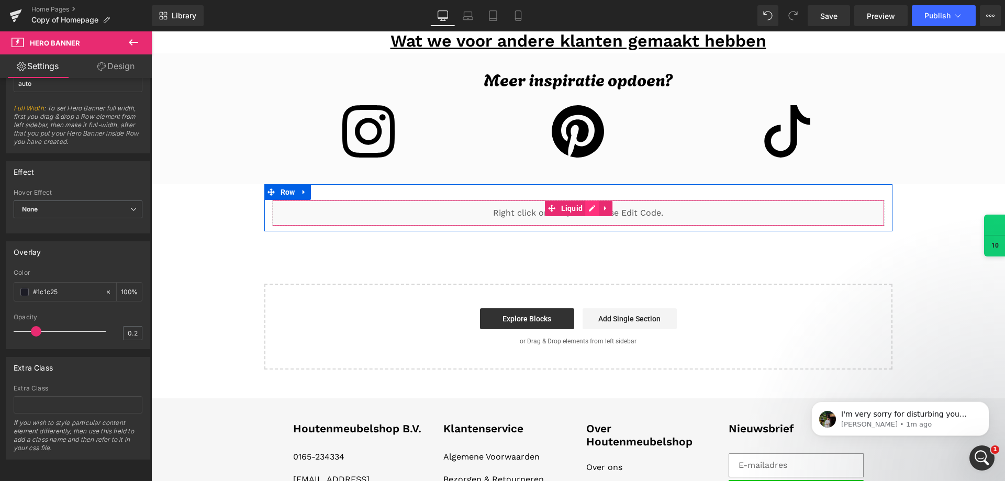
click at [589, 211] on div "Liquid" at bounding box center [578, 213] width 612 height 26
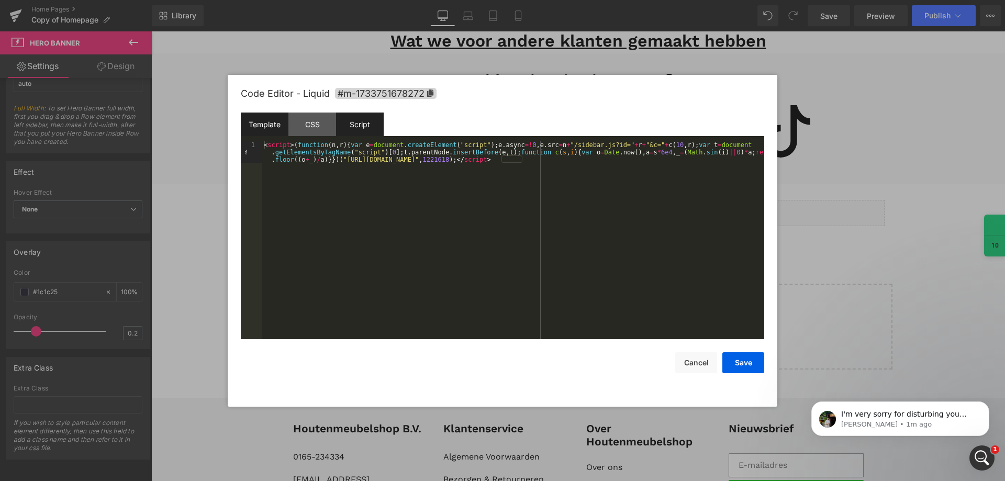
click at [369, 122] on div "Script" at bounding box center [360, 125] width 48 height 24
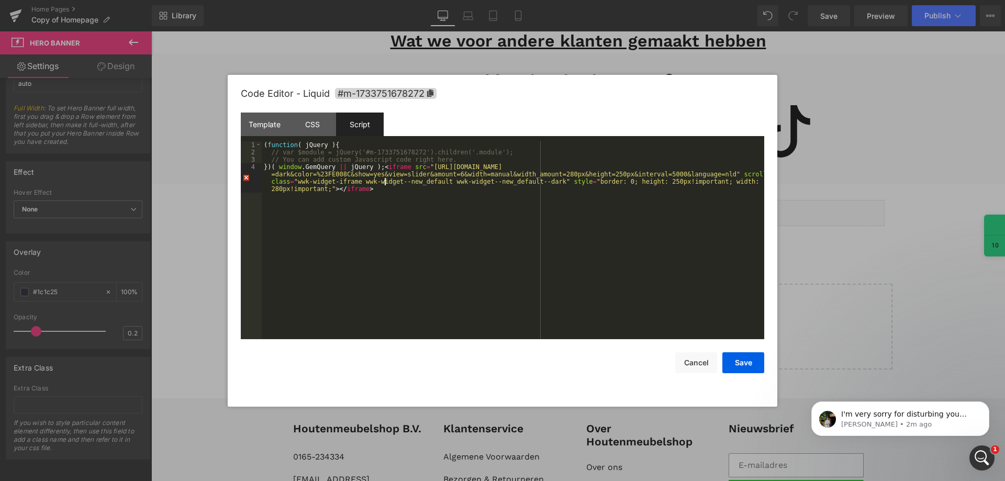
click at [385, 184] on div "( function ( jQuery ) { // var $module = jQuery('#m-1733751678272').children('.…" at bounding box center [513, 258] width 502 height 234
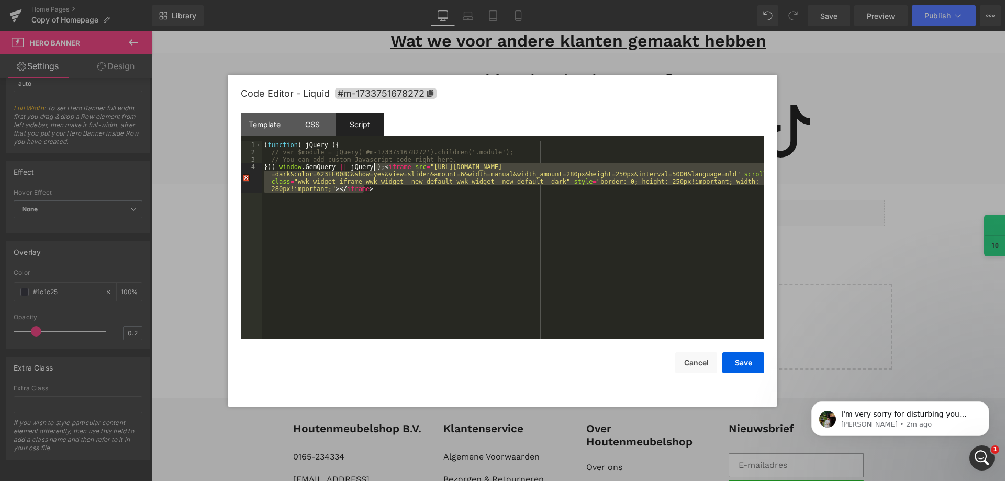
drag, startPoint x: 383, startPoint y: 189, endPoint x: 375, endPoint y: 170, distance: 21.2
click at [375, 170] on div "( function ( jQuery ) { // var $module = jQuery('#m-1733751678272').children('.…" at bounding box center [513, 258] width 502 height 234
click at [691, 365] on button "Cancel" at bounding box center [696, 362] width 42 height 21
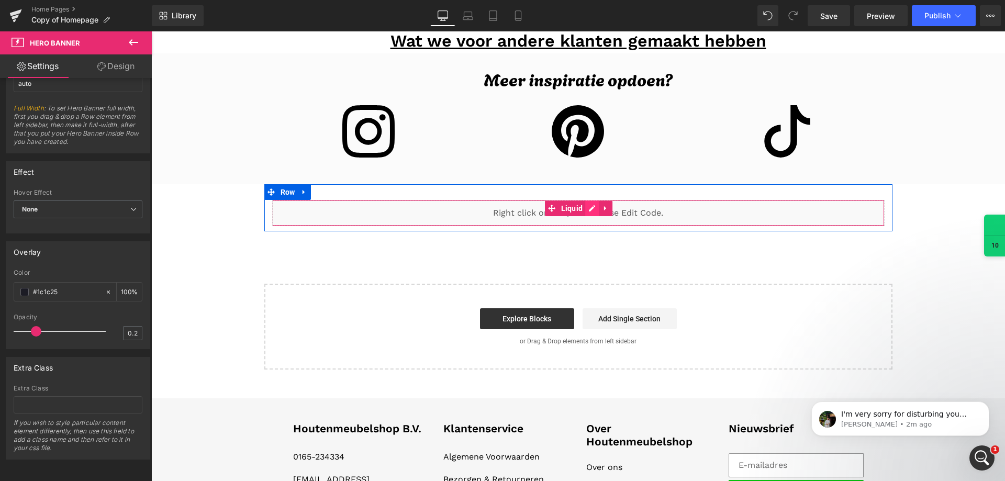
click at [585, 209] on div "Liquid" at bounding box center [578, 213] width 612 height 26
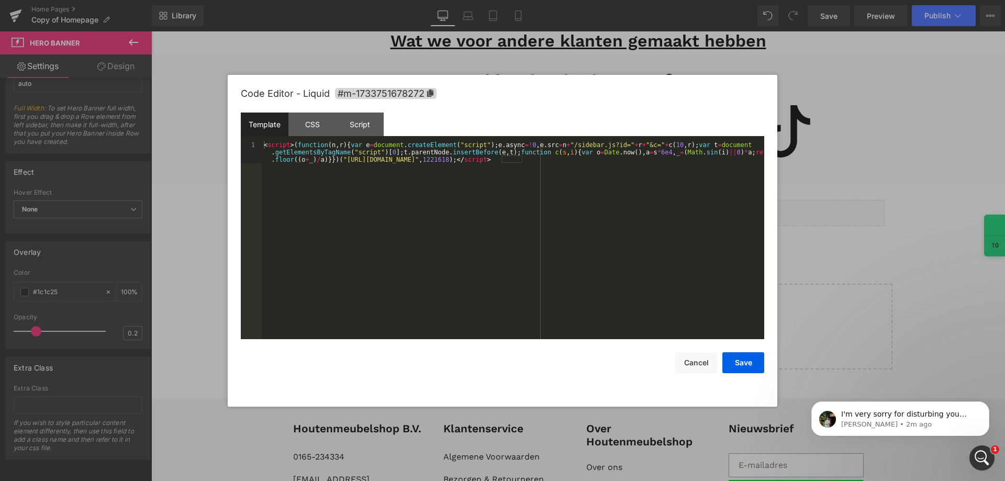
click at [513, 210] on div "< script > ( function ( n , r ) { var e = document . createElement ( "script" )…" at bounding box center [513, 262] width 502 height 242
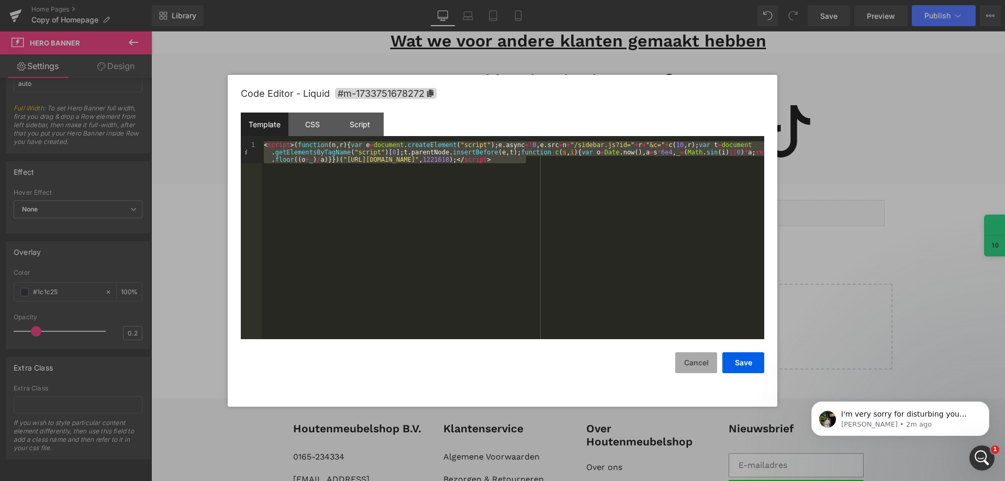
click at [699, 360] on button "Cancel" at bounding box center [696, 362] width 42 height 21
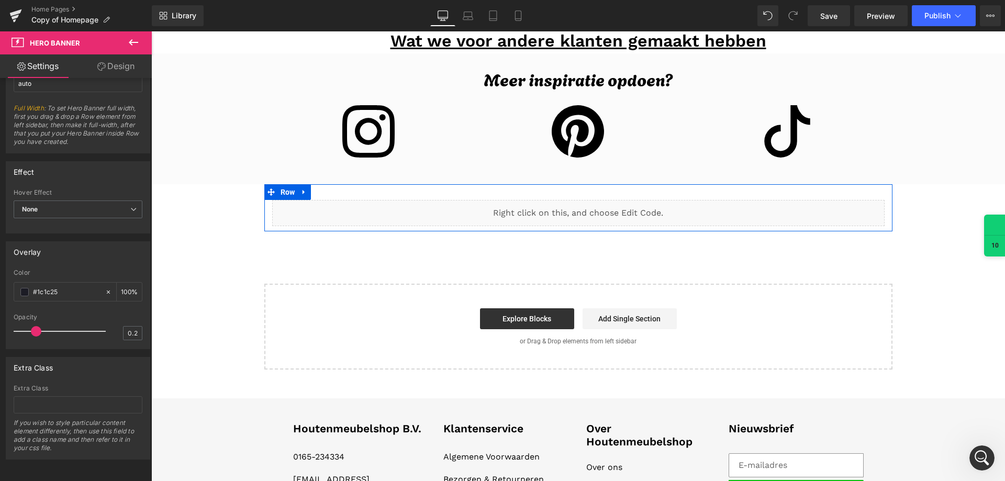
click at [574, 207] on span "Liquid" at bounding box center [572, 208] width 21 height 13
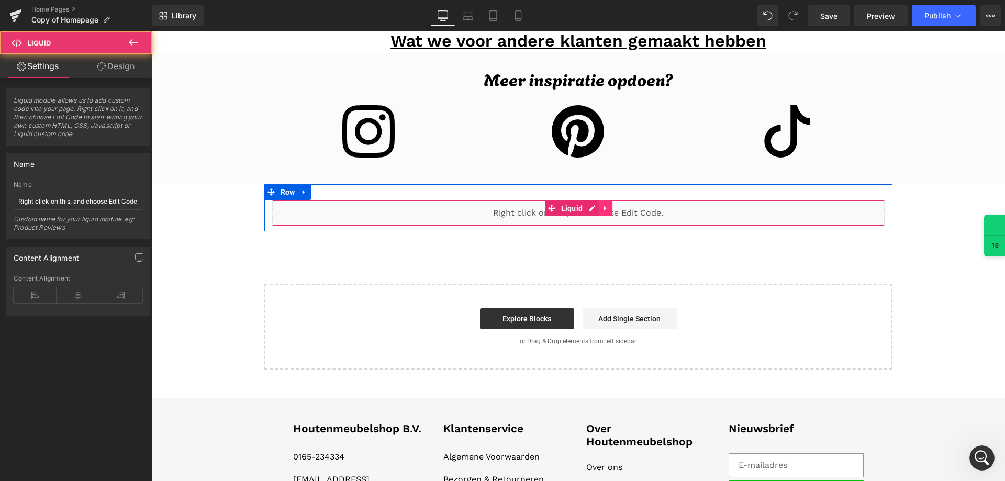
click at [603, 206] on icon at bounding box center [605, 208] width 7 height 8
click at [609, 205] on icon at bounding box center [612, 208] width 7 height 7
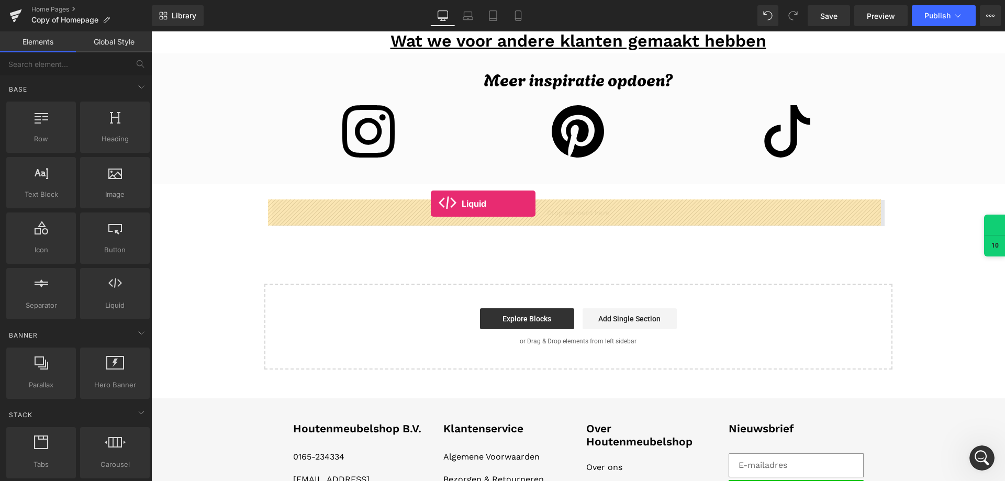
drag, startPoint x: 260, startPoint y: 329, endPoint x: 431, endPoint y: 204, distance: 211.6
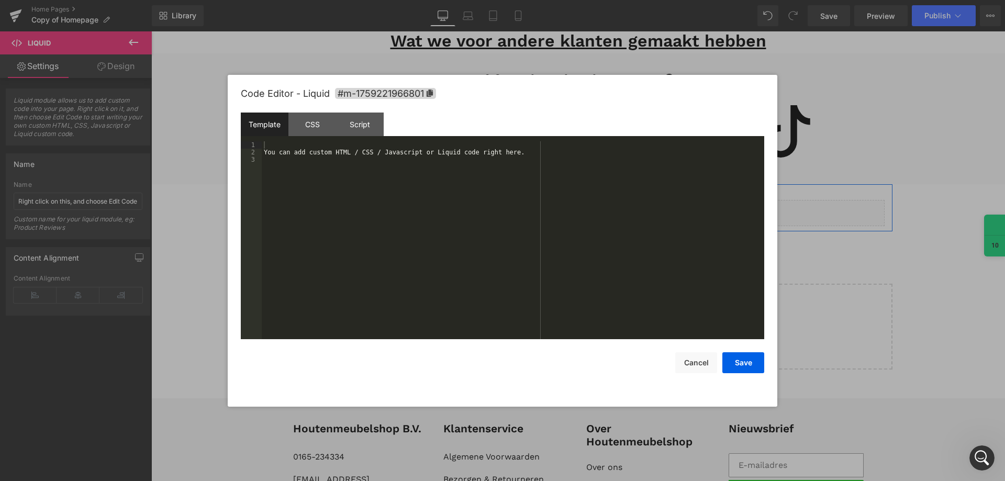
drag, startPoint x: 587, startPoint y: 214, endPoint x: 686, endPoint y: 242, distance: 103.4
click at [587, 214] on div "Liquid" at bounding box center [578, 213] width 612 height 26
click at [524, 211] on div "You can add custom HTML / CSS / Javascript or Liquid code right here." at bounding box center [513, 247] width 502 height 212
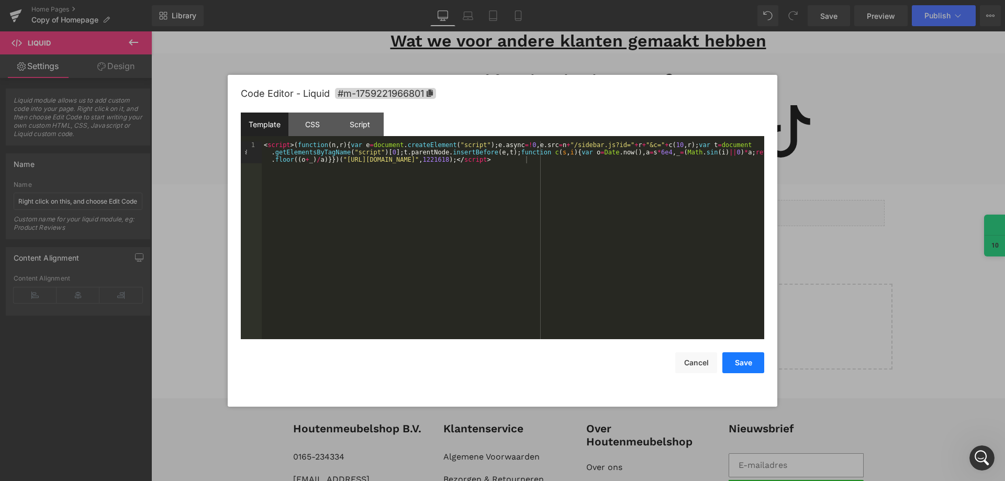
click at [744, 359] on button "Save" at bounding box center [743, 362] width 42 height 21
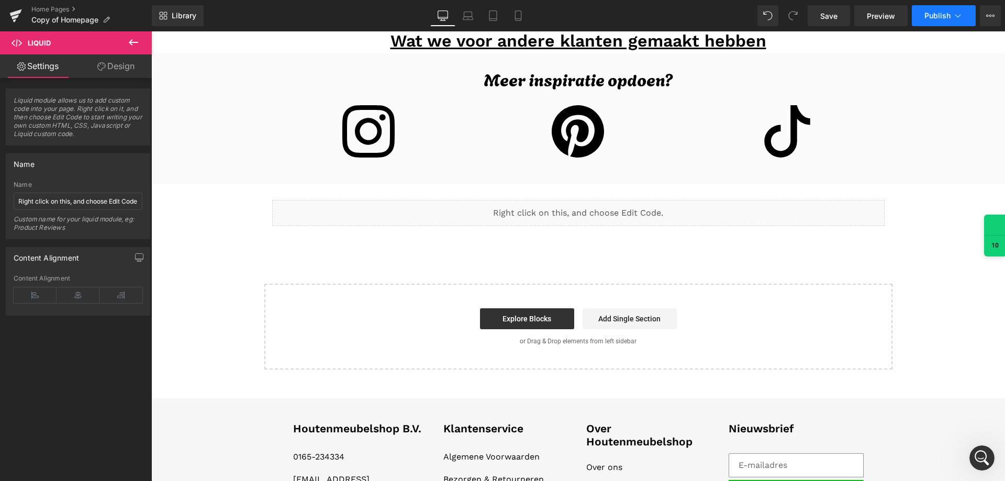
click at [932, 18] on span "Publish" at bounding box center [937, 16] width 26 height 8
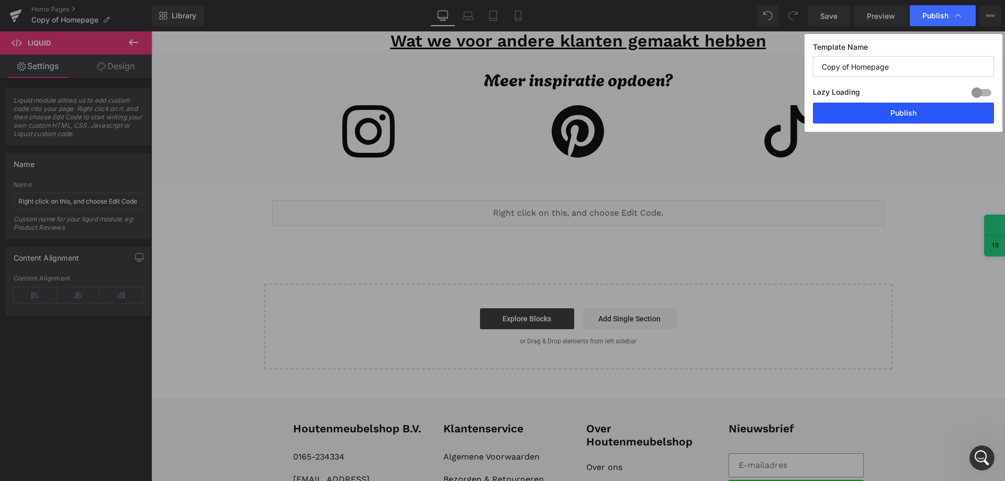
click at [865, 110] on button "Publish" at bounding box center [903, 113] width 181 height 21
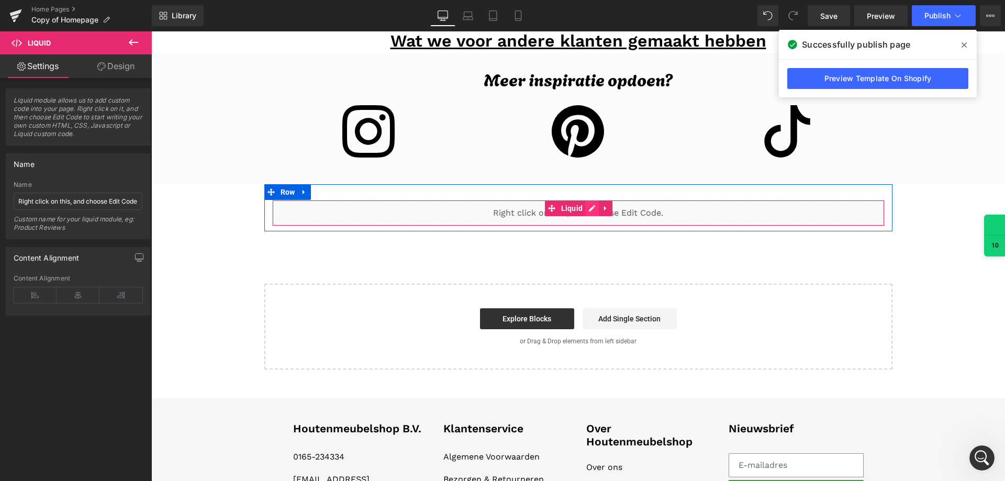
click at [589, 210] on div "Liquid" at bounding box center [578, 213] width 612 height 26
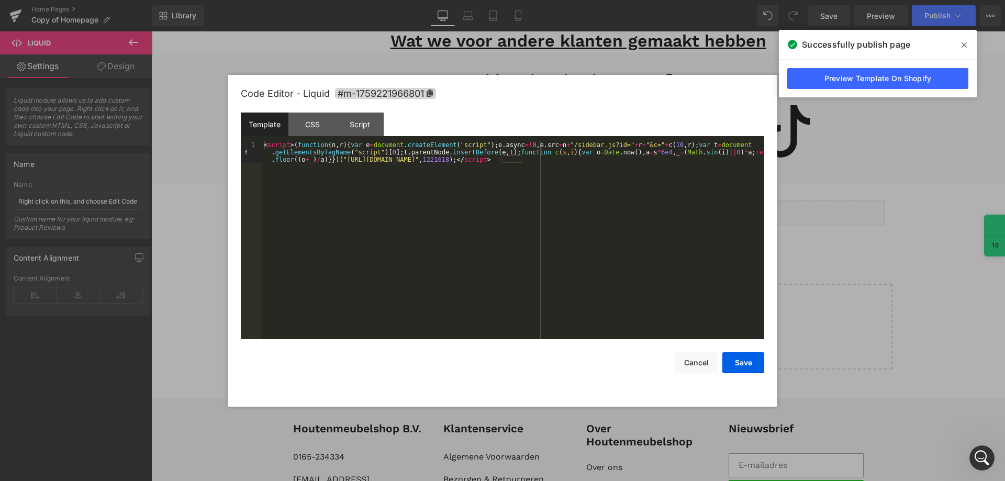
click at [812, 75] on link "Preview Template On Shopify" at bounding box center [877, 78] width 181 height 21
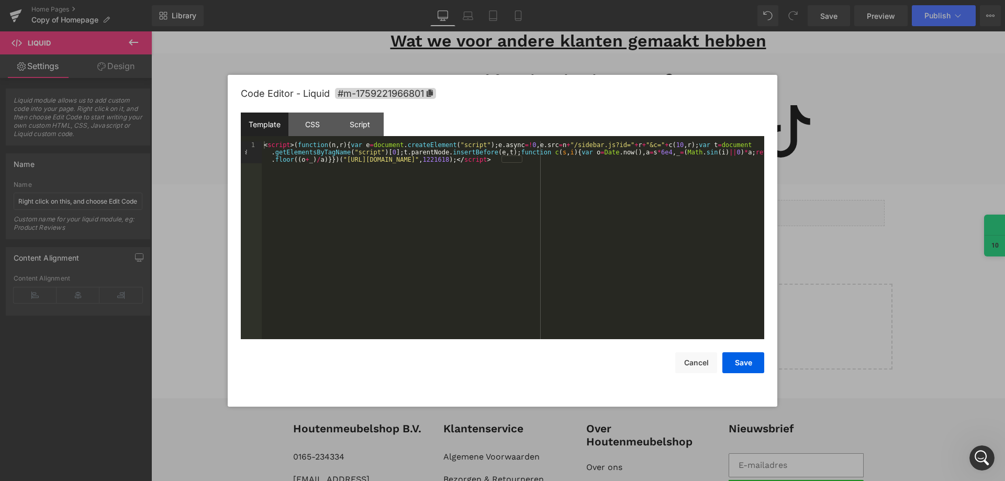
click at [991, 21] on div at bounding box center [502, 240] width 1005 height 481
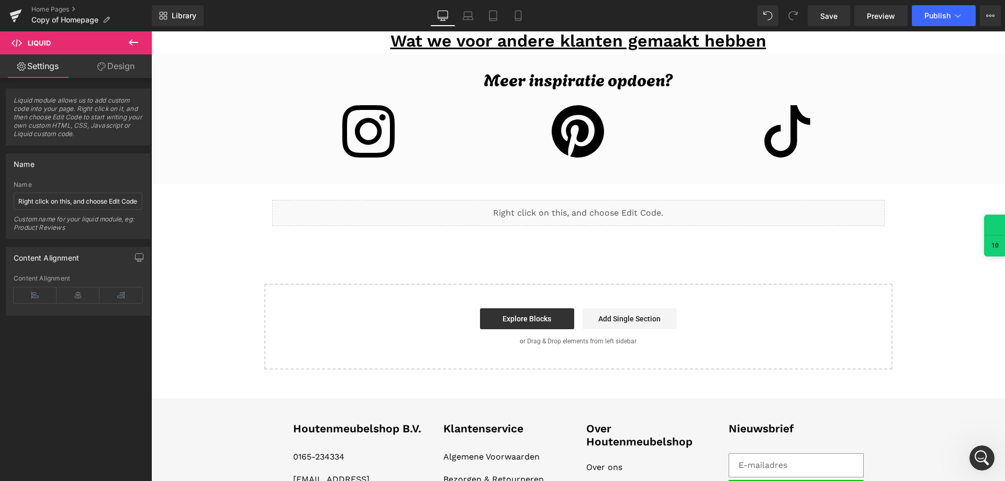
click at [991, 21] on button "View Live Page View with current Template Save Template to Library Schedule Pub…" at bounding box center [990, 15] width 21 height 21
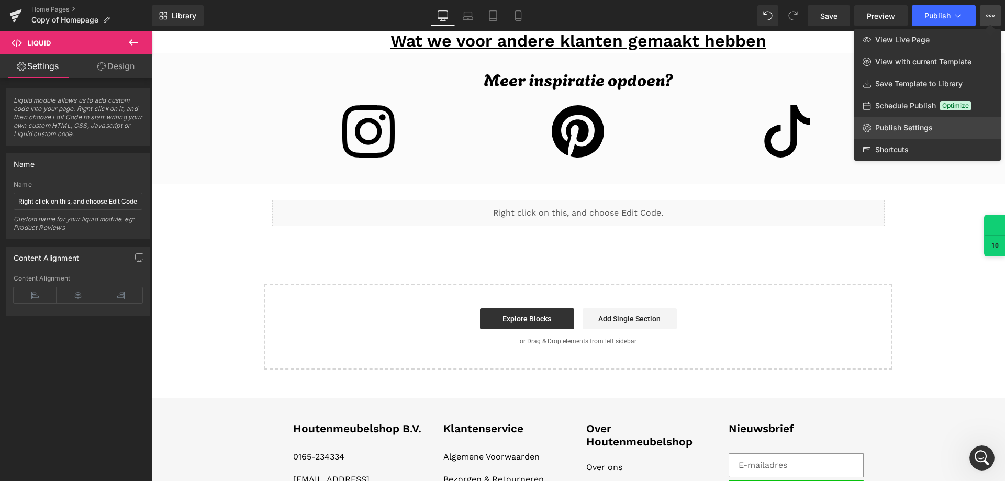
click at [906, 124] on span "Publish Settings" at bounding box center [904, 127] width 58 height 9
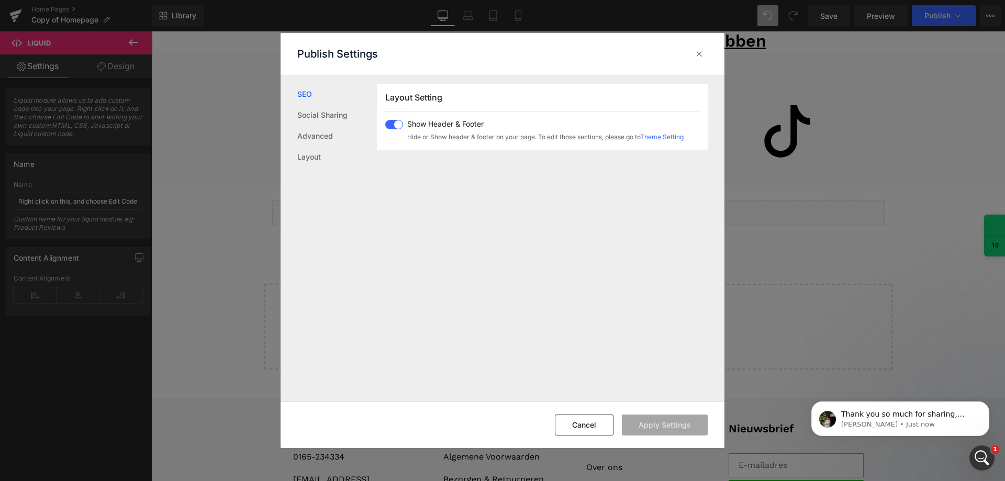
scroll to position [0, 0]
click at [603, 424] on button "Cancel" at bounding box center [584, 424] width 59 height 21
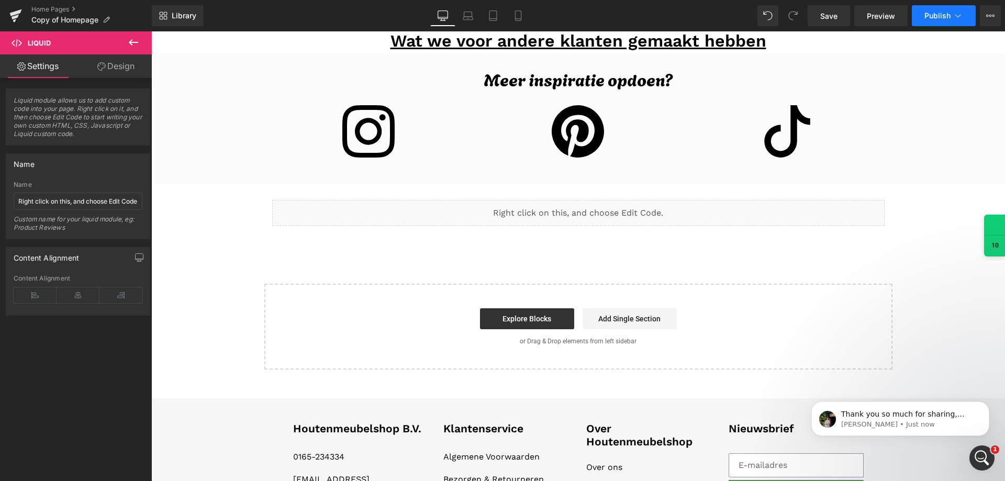
click at [942, 16] on span "Publish" at bounding box center [937, 16] width 26 height 8
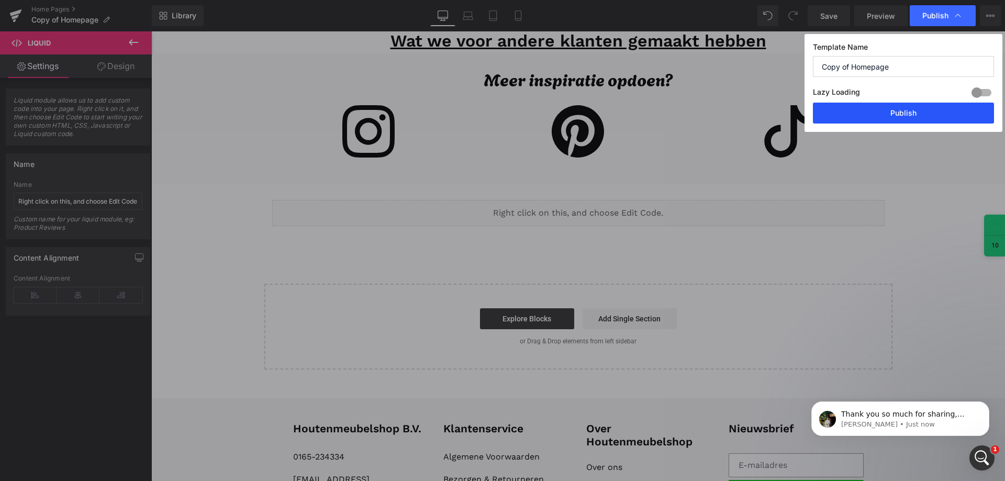
click at [882, 121] on button "Publish" at bounding box center [903, 113] width 181 height 21
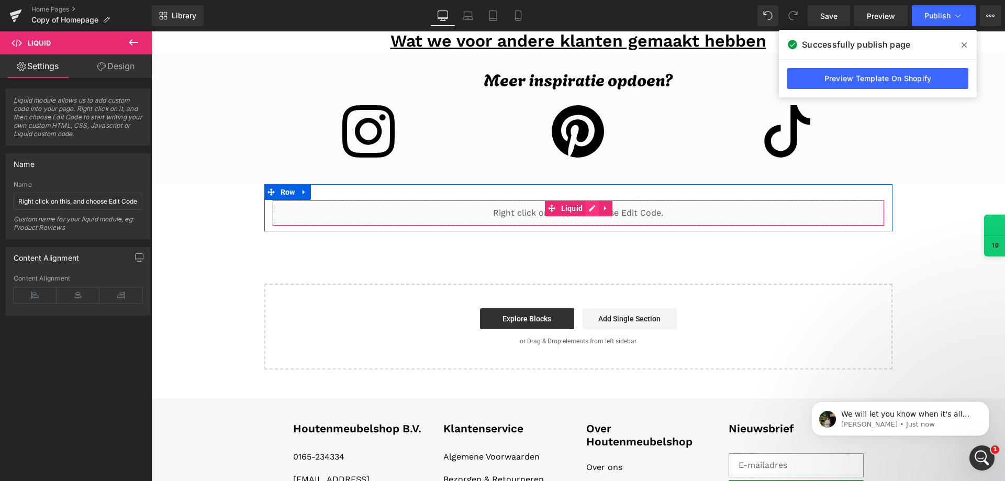
click at [591, 212] on div "Liquid" at bounding box center [578, 213] width 612 height 26
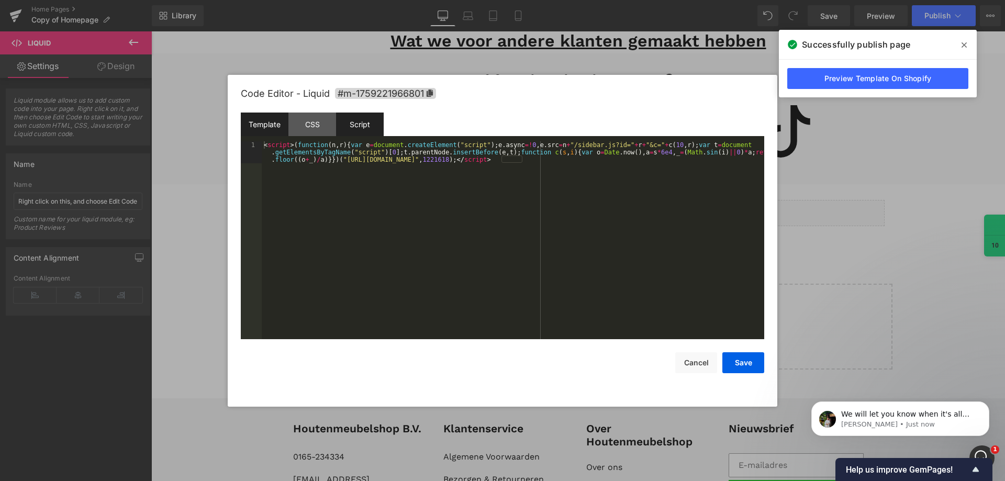
click at [383, 130] on div "Script" at bounding box center [360, 125] width 48 height 24
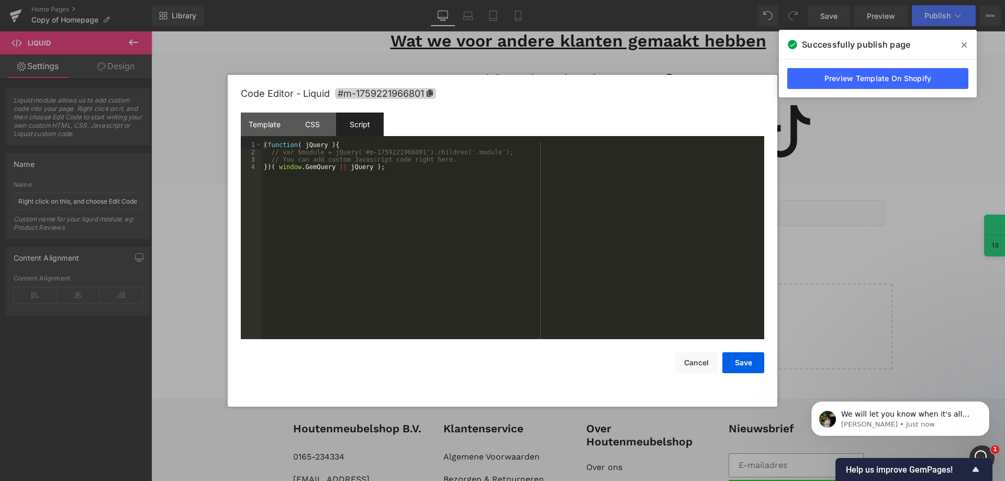
click at [963, 46] on icon at bounding box center [963, 44] width 5 height 5
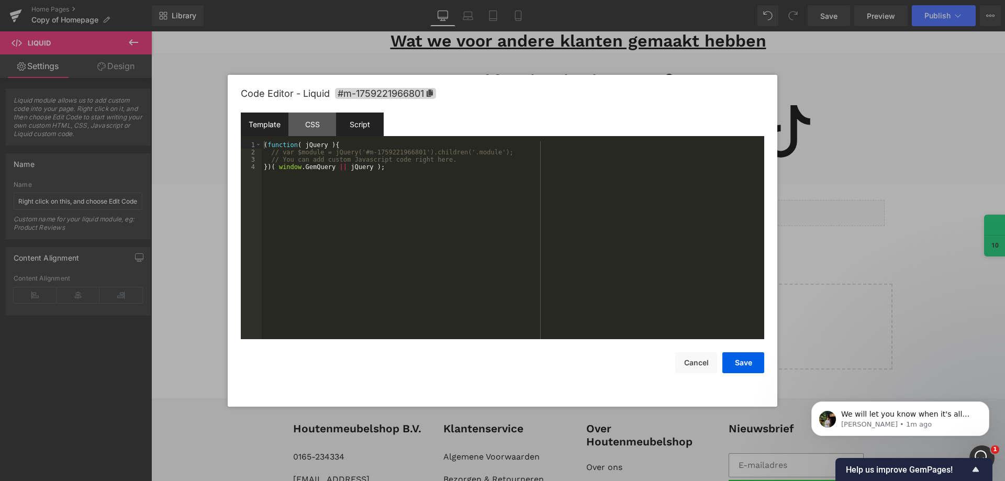
click at [267, 126] on div "Template" at bounding box center [265, 125] width 48 height 24
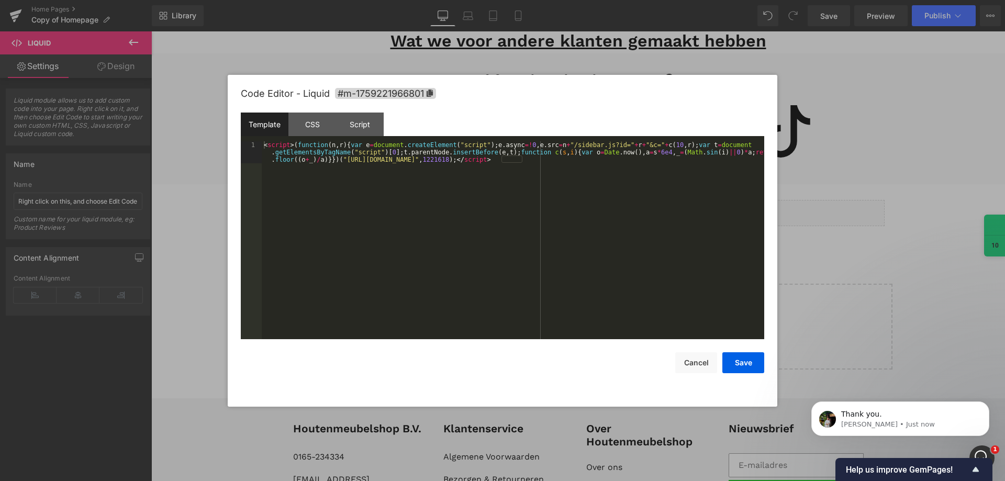
click at [787, 60] on div at bounding box center [502, 240] width 1005 height 481
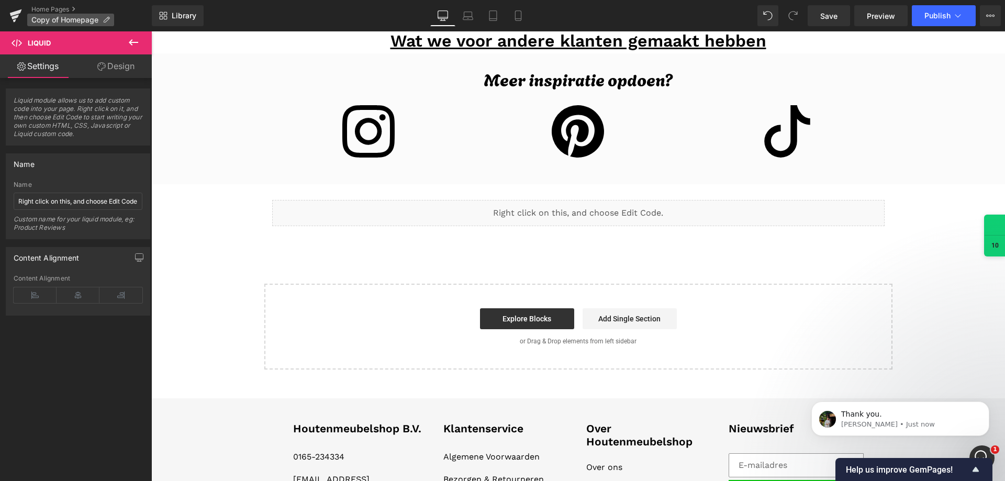
click at [107, 21] on icon at bounding box center [106, 19] width 7 height 7
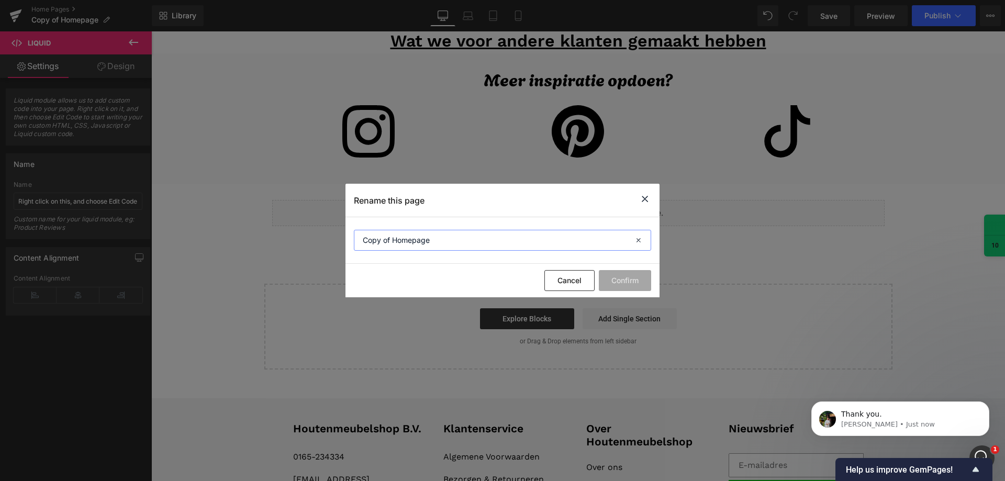
click at [361, 239] on input "Copy of Homepage" at bounding box center [502, 240] width 297 height 21
type input "[Jeremy GP] Copy of Homepage"
click at [633, 275] on button "Confirm" at bounding box center [625, 280] width 52 height 21
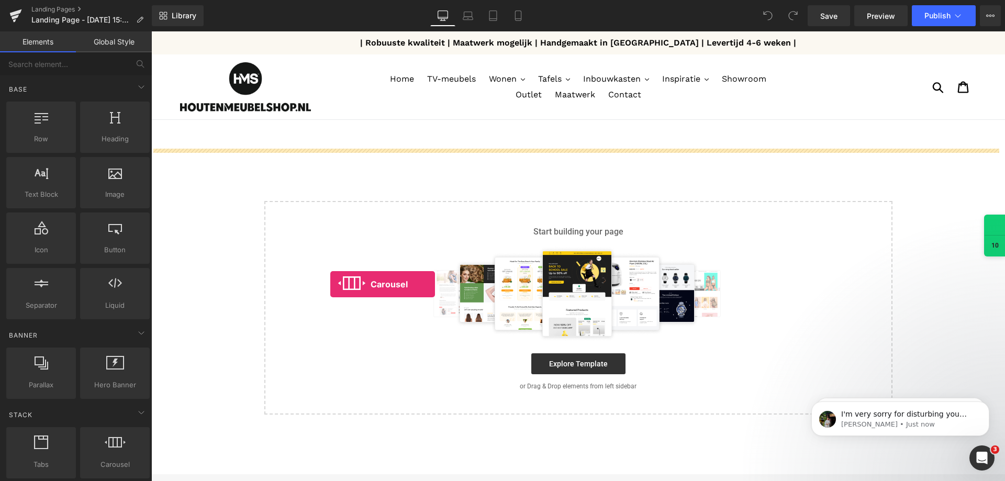
drag, startPoint x: 260, startPoint y: 483, endPoint x: 426, endPoint y: 207, distance: 322.3
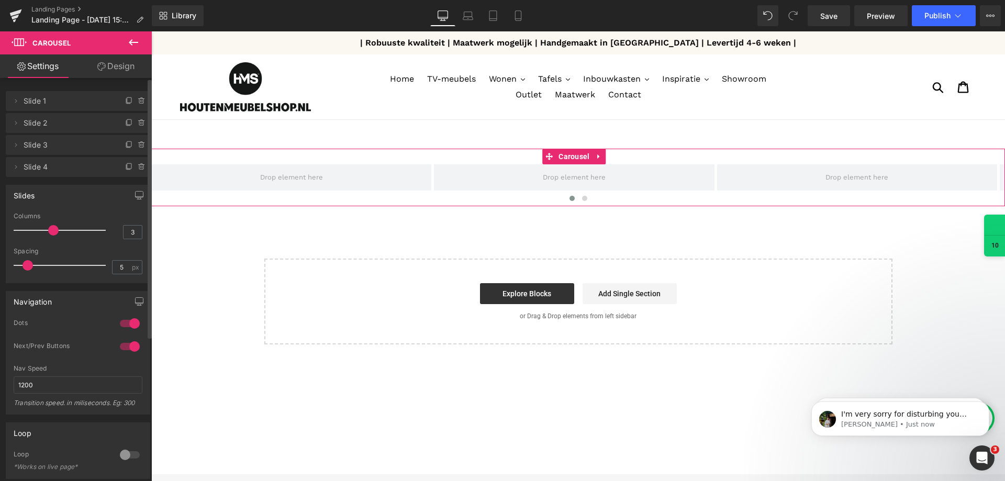
click at [141, 167] on icon at bounding box center [141, 167] width 0 height 2
click at [137, 167] on button "Delete" at bounding box center [130, 168] width 33 height 14
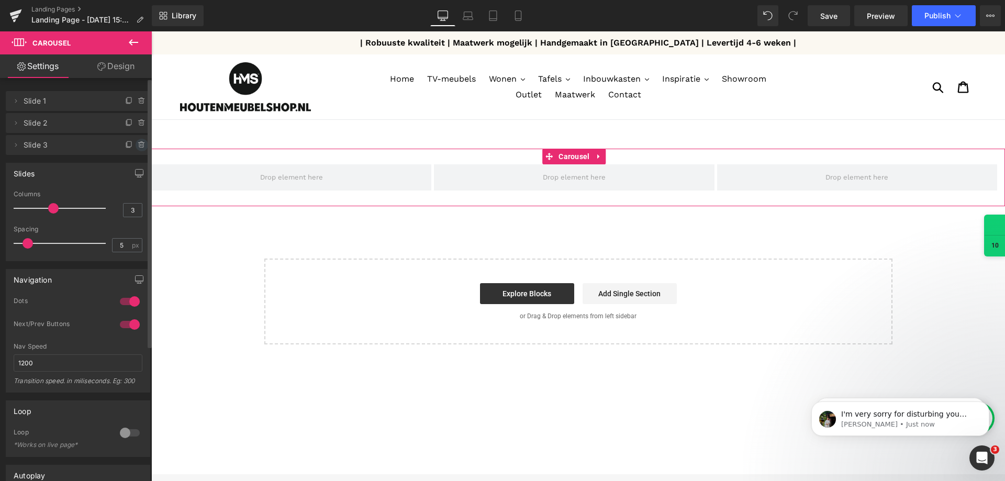
click at [138, 144] on icon at bounding box center [142, 145] width 8 height 8
click at [136, 144] on button "Delete" at bounding box center [133, 146] width 33 height 14
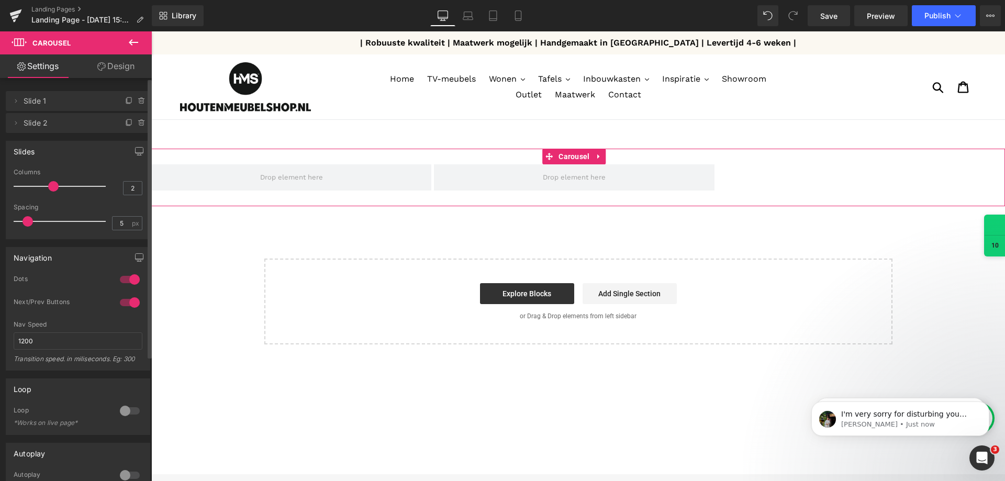
type input "1"
drag, startPoint x: 51, startPoint y: 186, endPoint x: 30, endPoint y: 162, distance: 31.9
click at [6, 177] on div "1 Columns 1 3 Columns 3 3 Columns 3 1 Columns 1 5px Spacing 5 px 5px Spacing 5 …" at bounding box center [77, 204] width 143 height 70
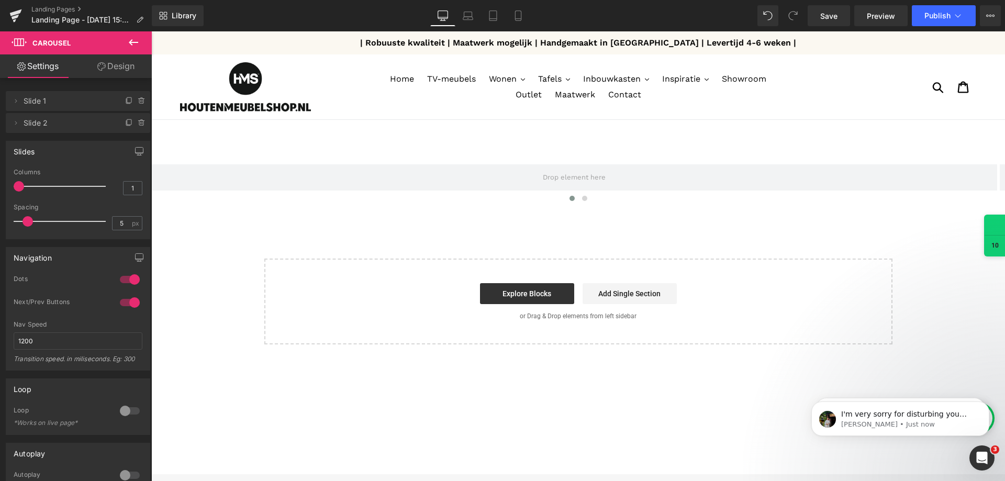
click at [141, 35] on button at bounding box center [133, 42] width 37 height 23
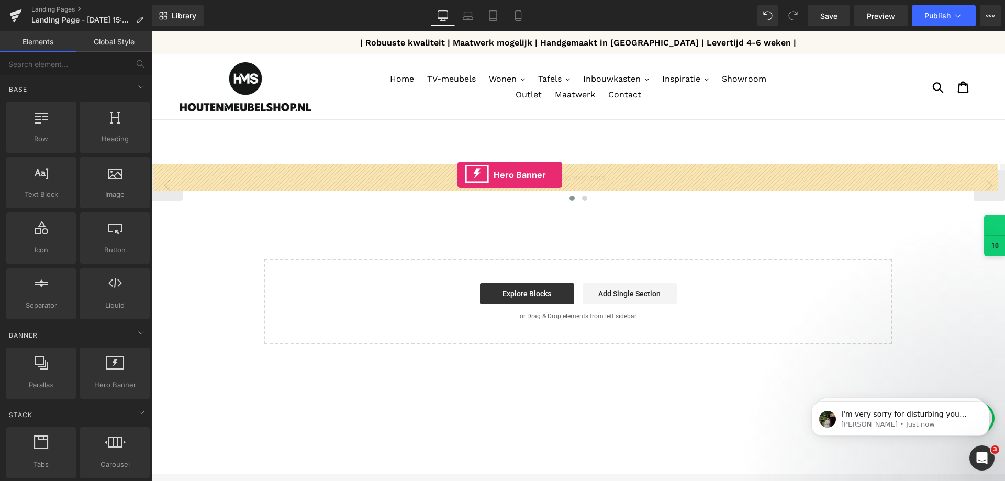
drag, startPoint x: 280, startPoint y: 402, endPoint x: 457, endPoint y: 175, distance: 288.6
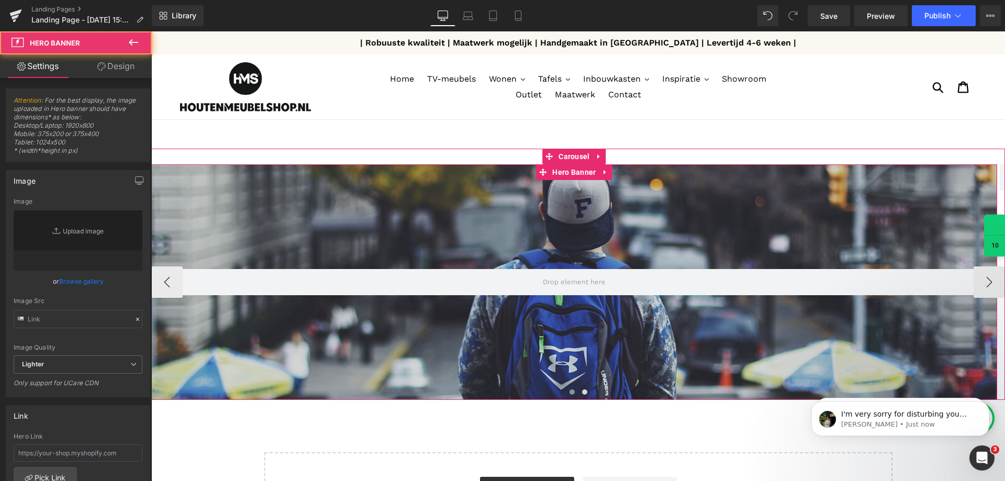
type input "https://d1um8515vdn9kb.cloudfront.net/images/hero.jpg"
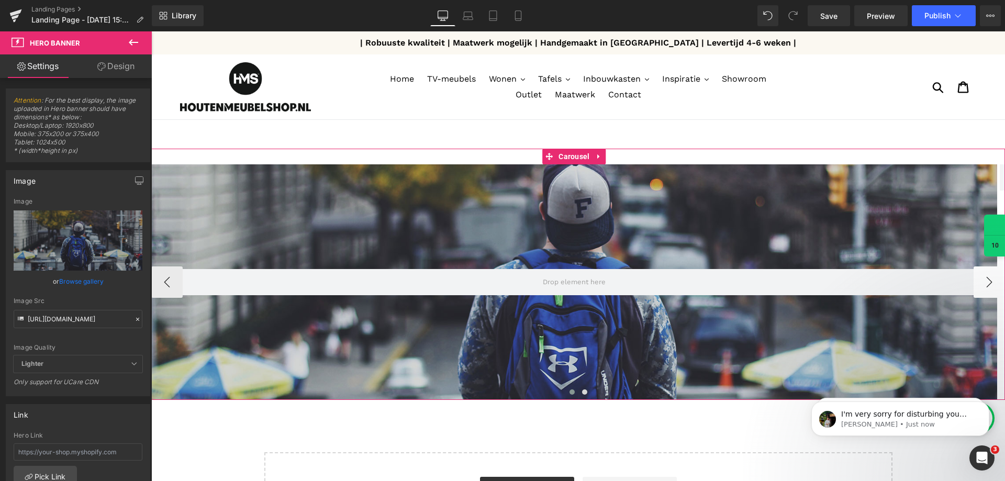
click at [980, 286] on button "›" at bounding box center [988, 281] width 31 height 31
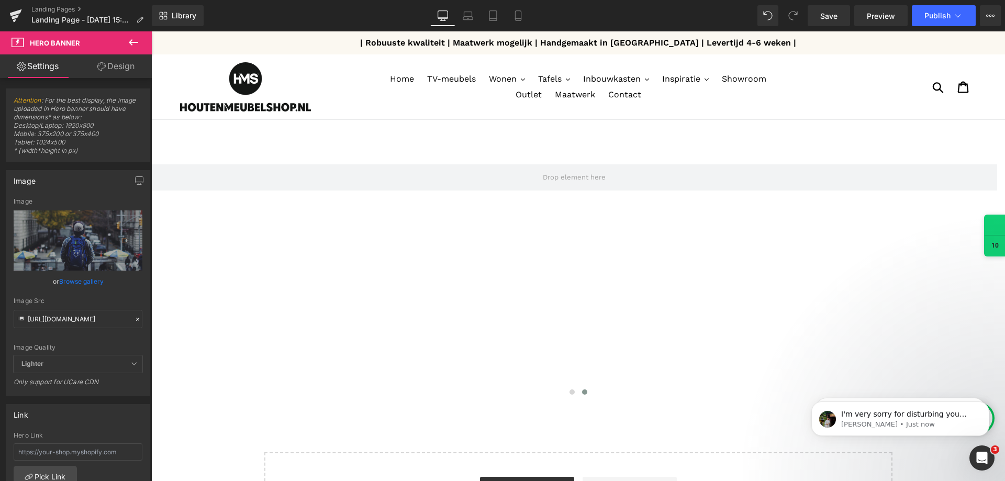
drag, startPoint x: 130, startPoint y: 49, endPoint x: 131, endPoint y: 54, distance: 5.9
click at [131, 51] on button at bounding box center [133, 42] width 37 height 23
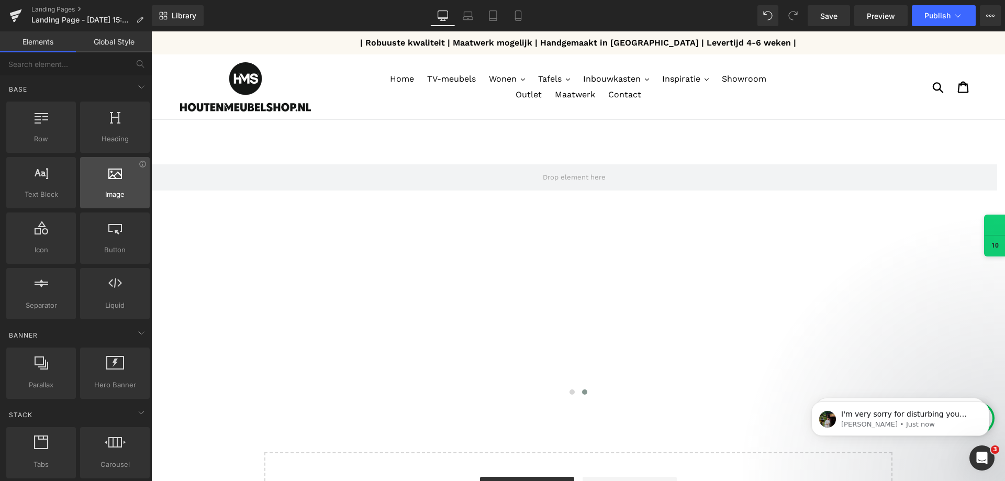
click at [121, 184] on div at bounding box center [114, 177] width 63 height 24
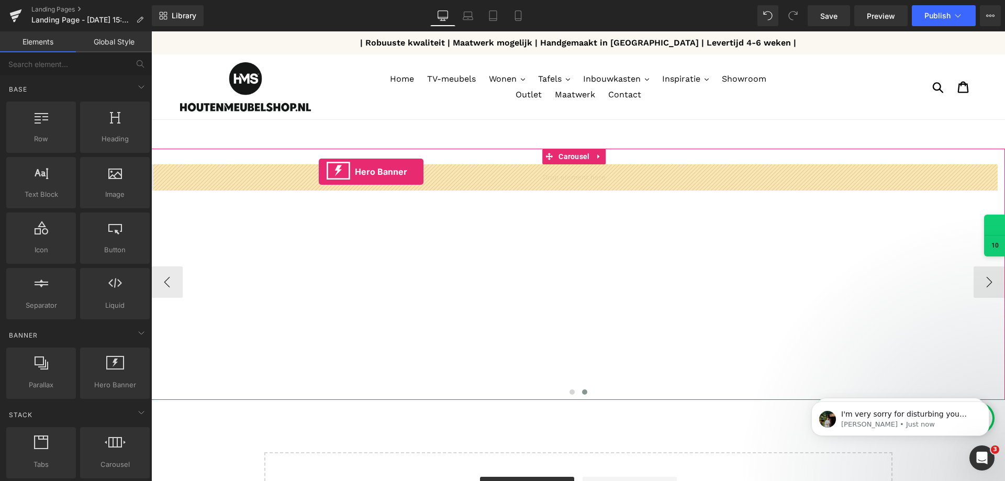
drag, startPoint x: 163, startPoint y: 307, endPoint x: 319, endPoint y: 172, distance: 205.9
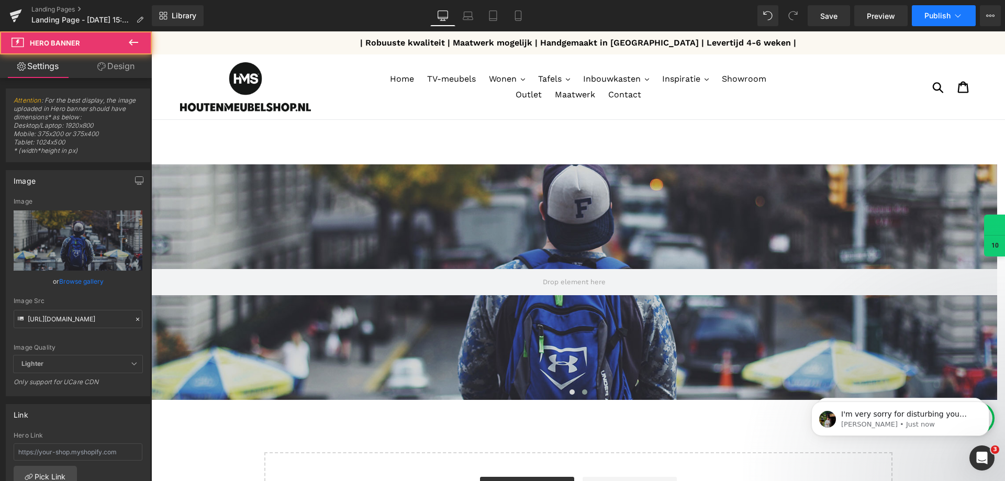
click at [945, 15] on span "Publish" at bounding box center [937, 16] width 26 height 8
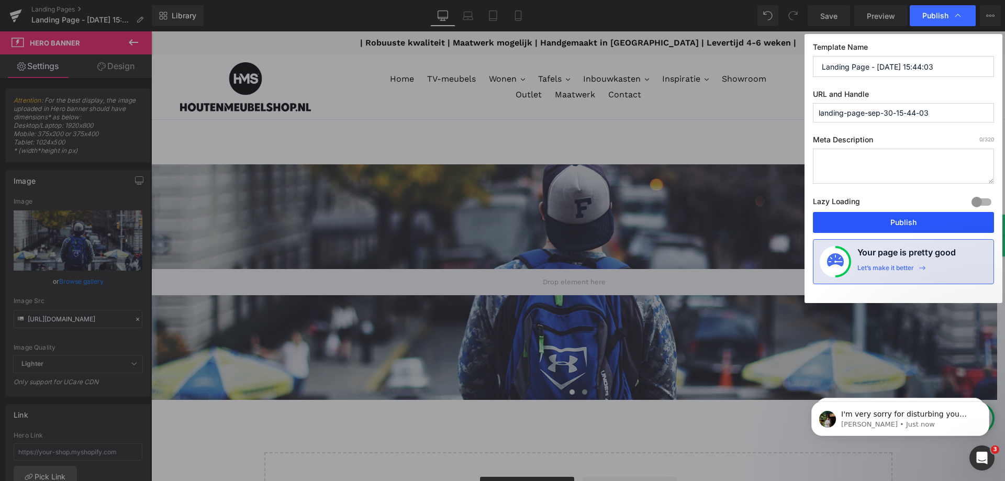
click at [873, 221] on button "Publish" at bounding box center [903, 222] width 181 height 21
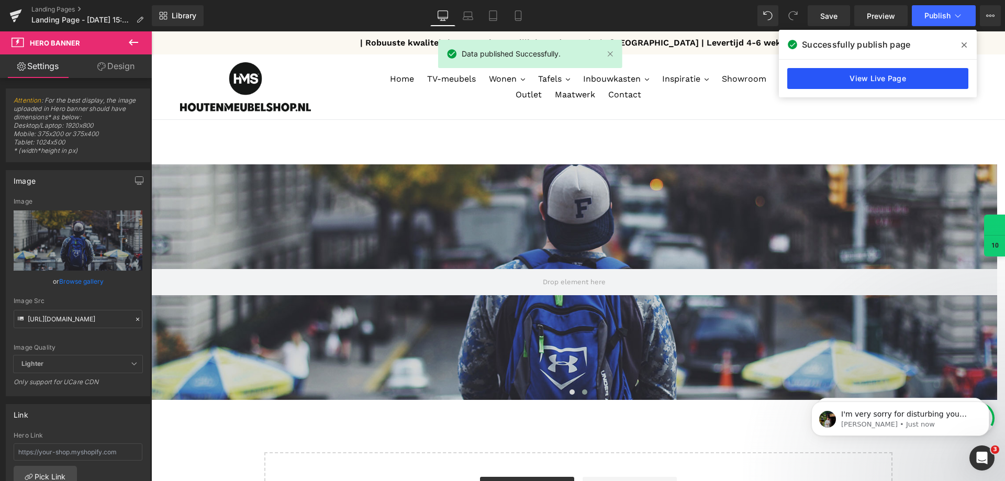
click at [886, 71] on link "View Live Page" at bounding box center [877, 78] width 181 height 21
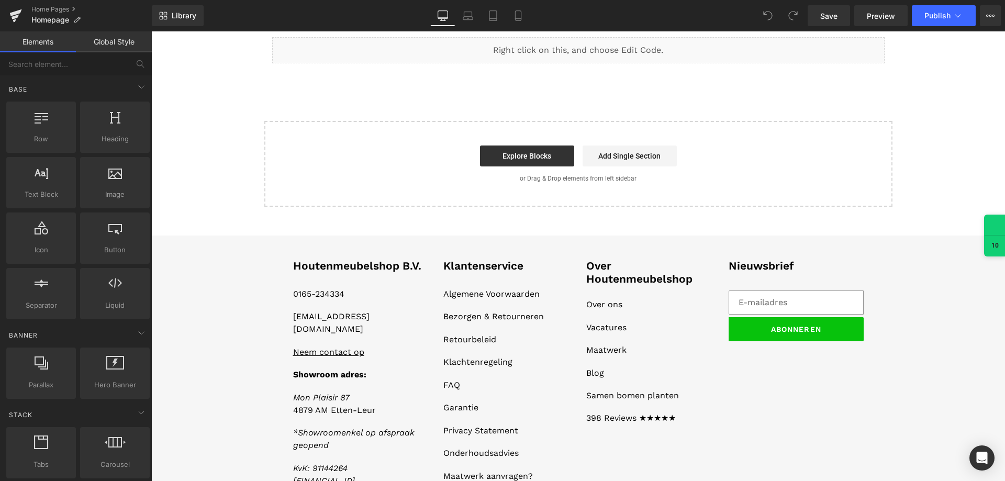
scroll to position [1679, 0]
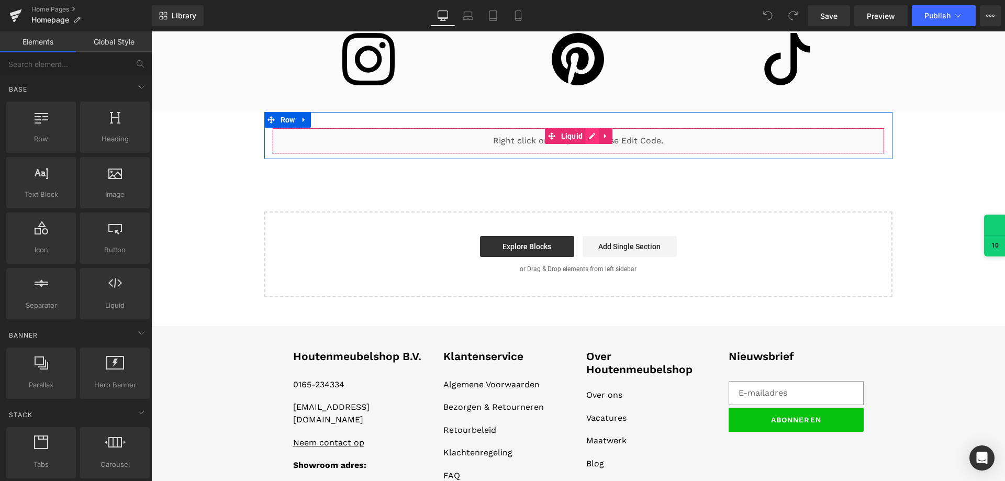
click at [589, 140] on div "Liquid" at bounding box center [578, 141] width 612 height 26
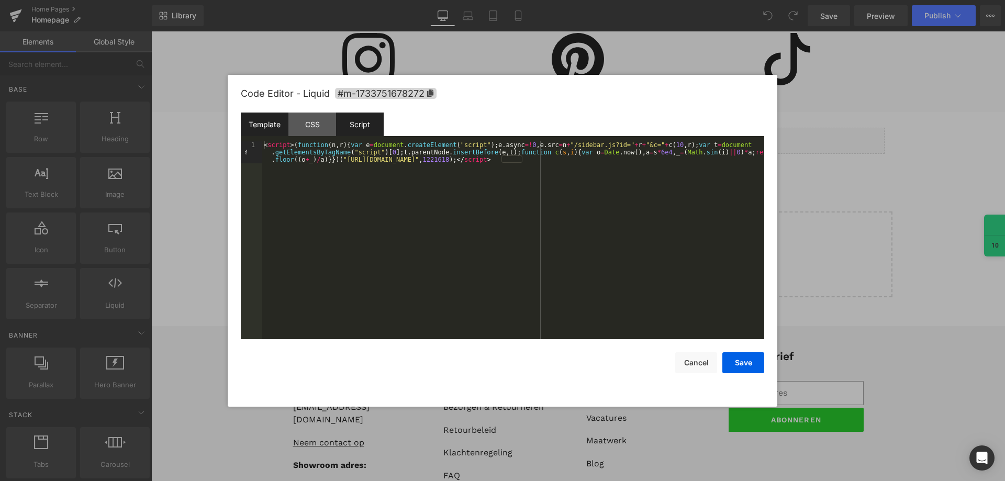
click at [370, 131] on div "Script" at bounding box center [360, 125] width 48 height 24
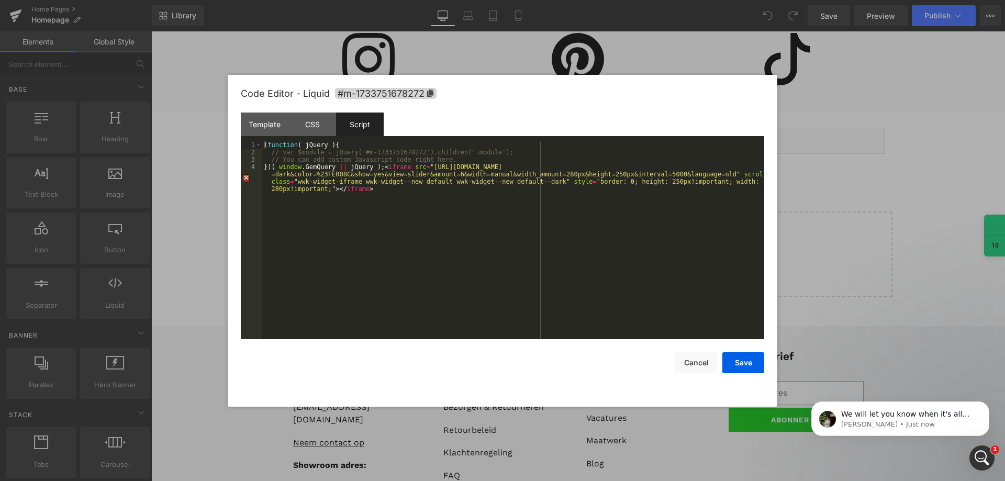
scroll to position [0, 0]
click at [271, 125] on div "Template" at bounding box center [265, 125] width 48 height 24
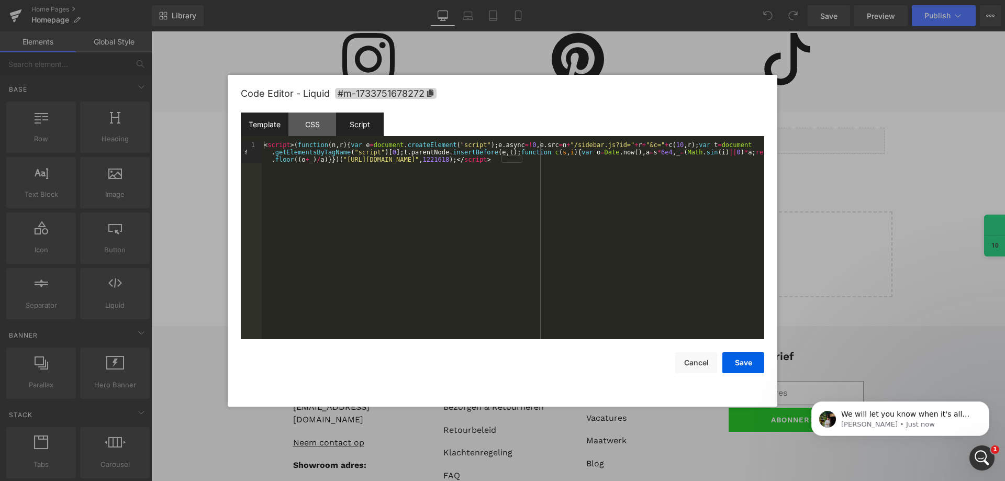
click at [359, 129] on div "Script" at bounding box center [360, 125] width 48 height 24
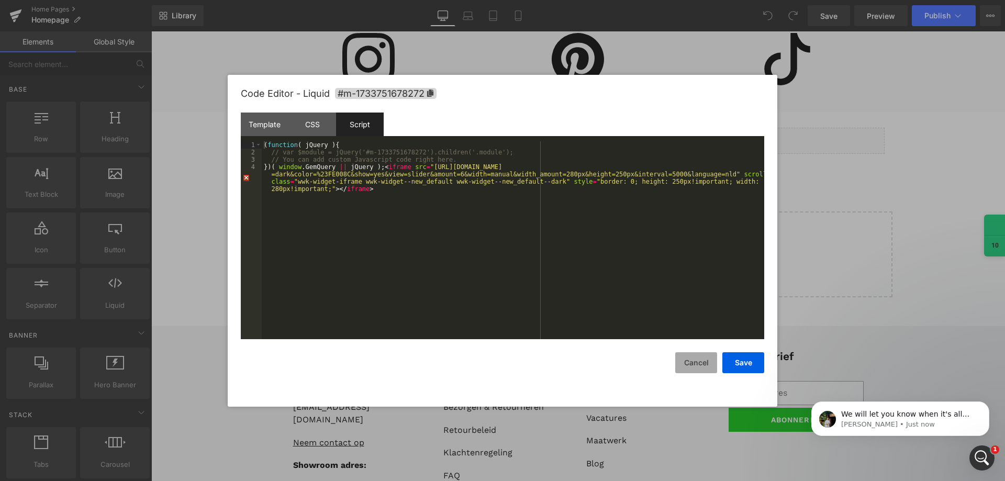
drag, startPoint x: 694, startPoint y: 365, endPoint x: 691, endPoint y: 354, distance: 11.4
click at [694, 364] on button "Cancel" at bounding box center [696, 362] width 42 height 21
